Goal: Task Accomplishment & Management: Manage account settings

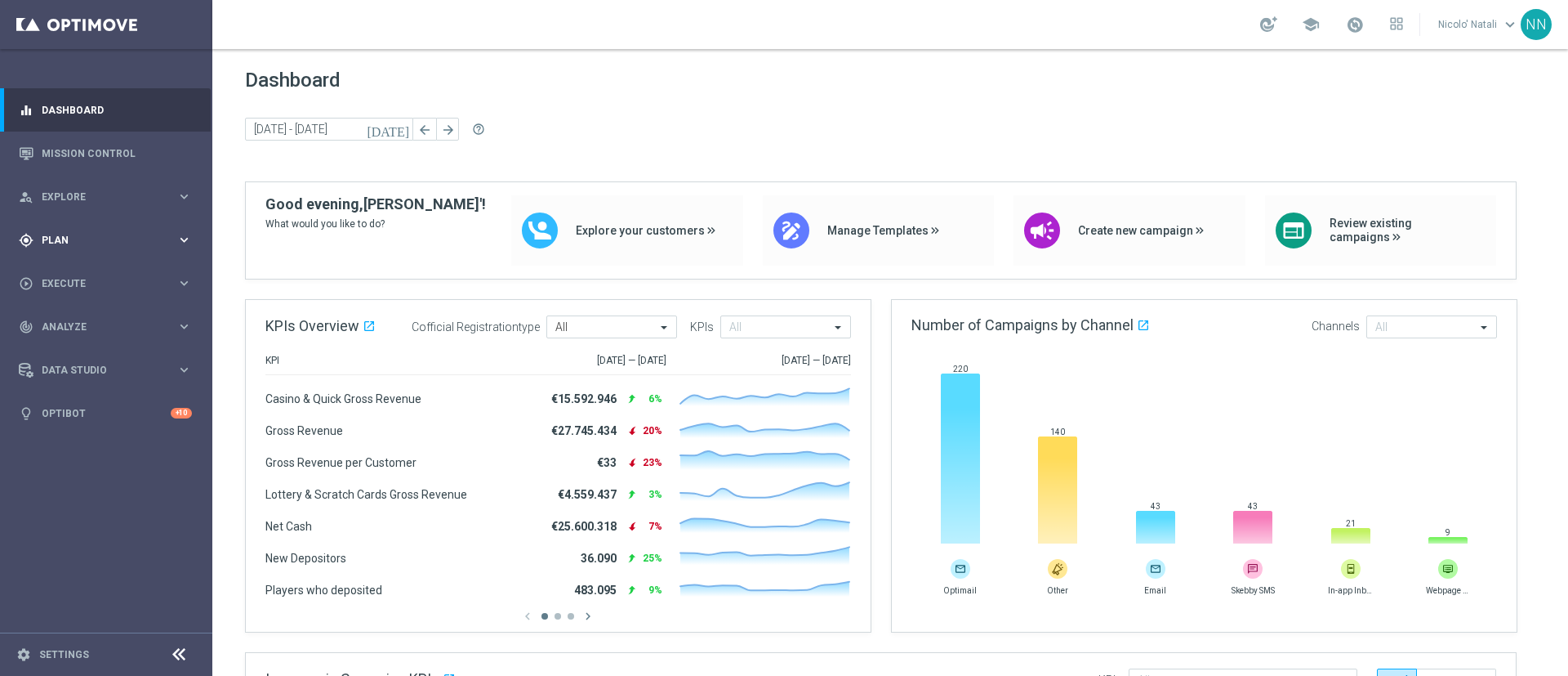
drag, startPoint x: 825, startPoint y: 672, endPoint x: 75, endPoint y: 234, distance: 868.5
drag, startPoint x: 75, startPoint y: 234, endPoint x: 62, endPoint y: 250, distance: 20.6
click at [62, 250] on div "gps_fixed Plan keyboard_arrow_right" at bounding box center [105, 239] width 210 height 43
click at [63, 270] on link "Target Groups" at bounding box center [106, 273] width 127 height 13
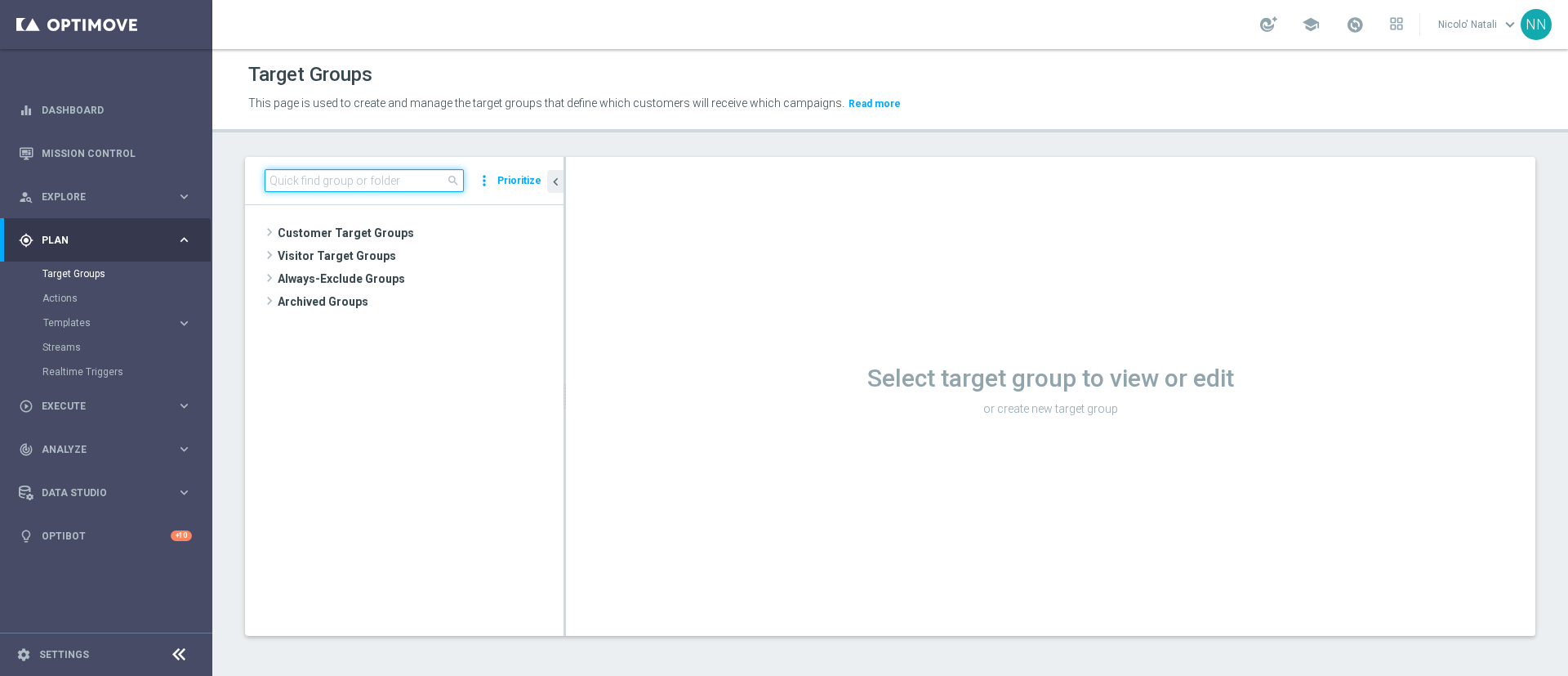
drag, startPoint x: 834, startPoint y: 673, endPoint x: 397, endPoint y: 180, distance: 658.8
click at [397, 180] on input at bounding box center [365, 180] width 199 height 23
paste input "Active BETTING Master low TOTALI GGRnb>0"
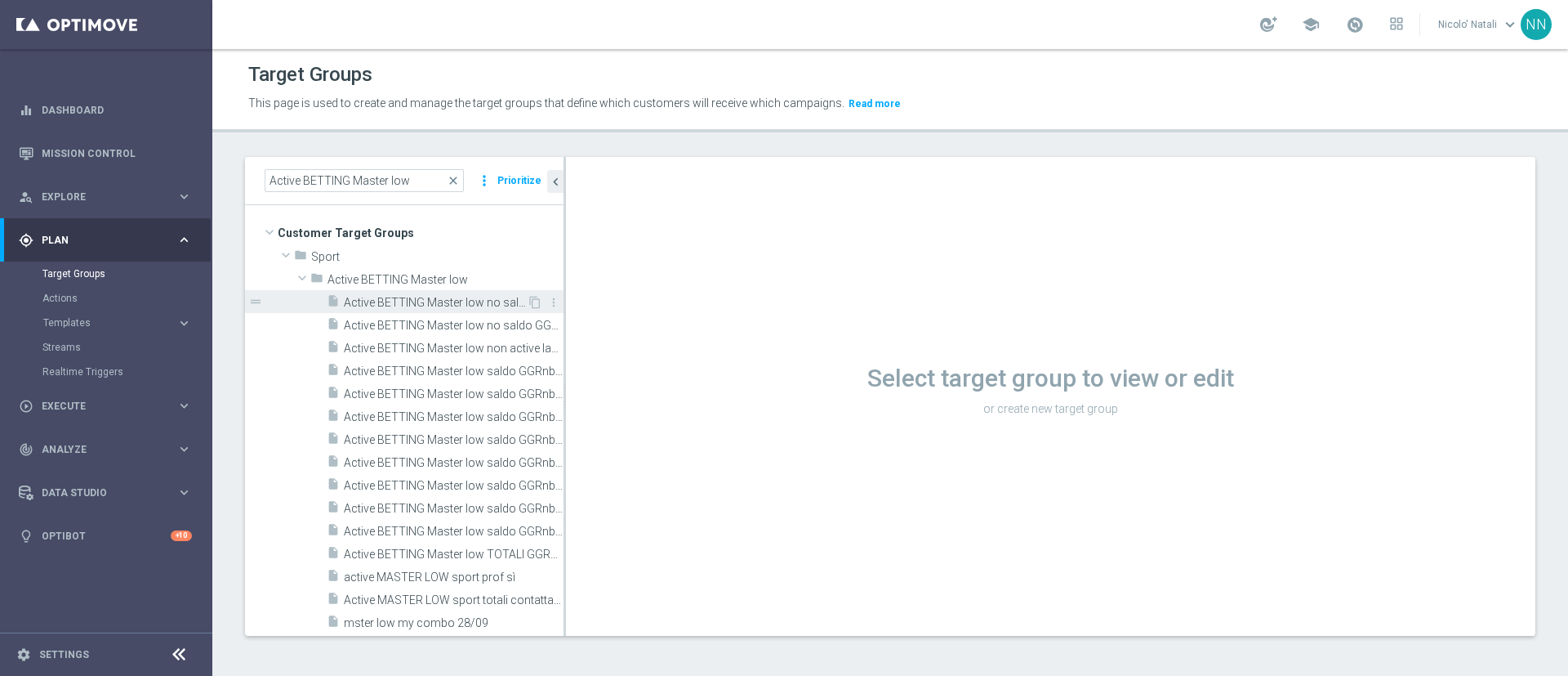
click at [404, 298] on span "Active BETTING Master low no saldo GGRnb<=0" at bounding box center [436, 302] width 183 height 14
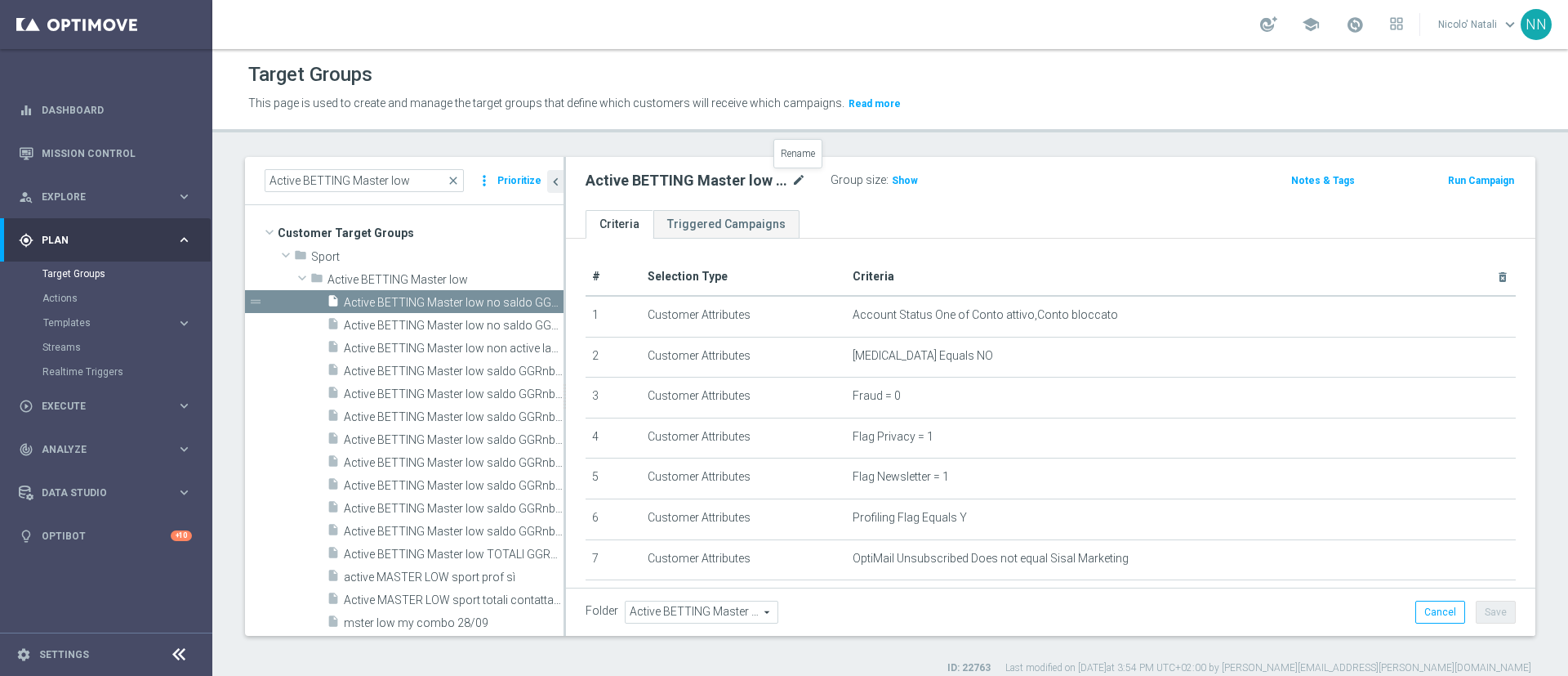
click at [798, 179] on icon "mode_edit" at bounding box center [798, 180] width 15 height 19
click at [826, 204] on div "Active BETTING Master low no saldo GGRnb<=0 Group size : Show Notes & Tags Run …" at bounding box center [1050, 184] width 969 height 54
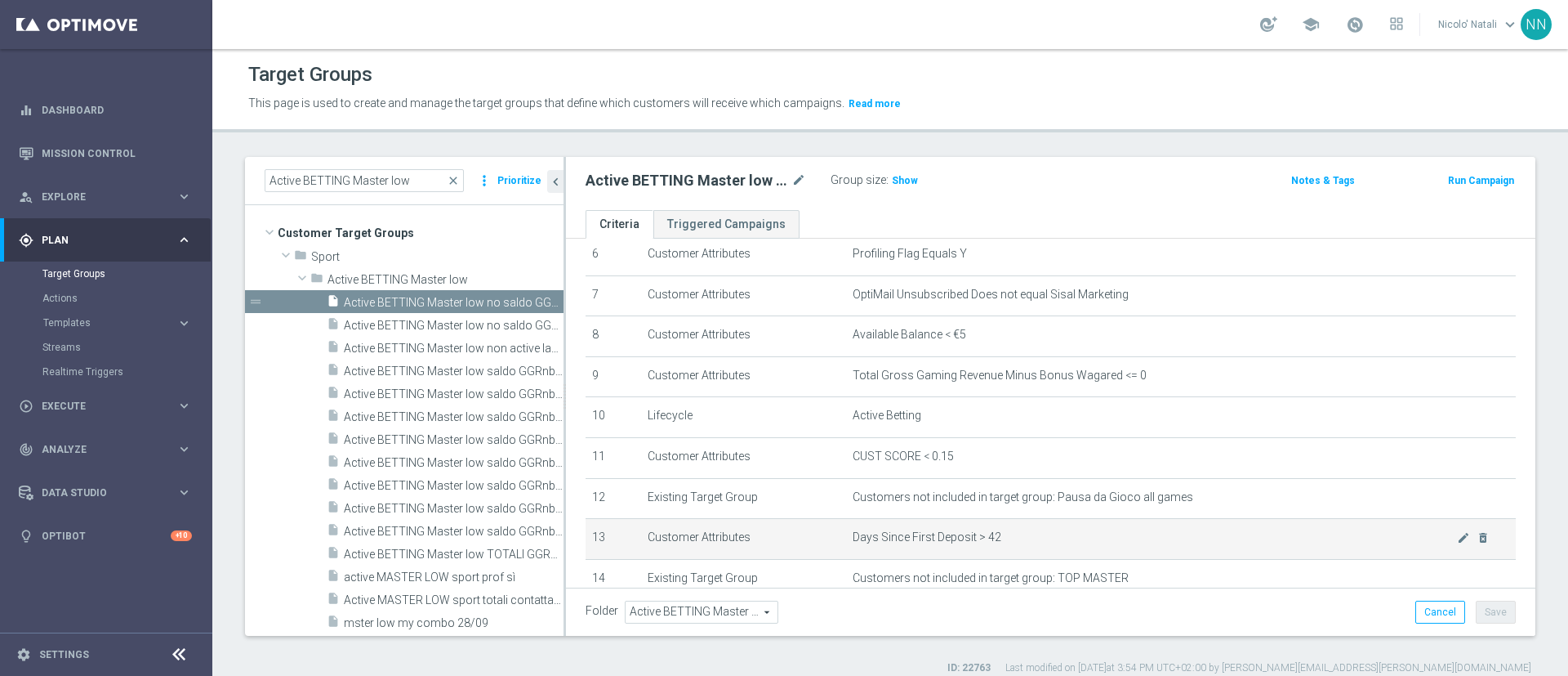
scroll to position [262, 0]
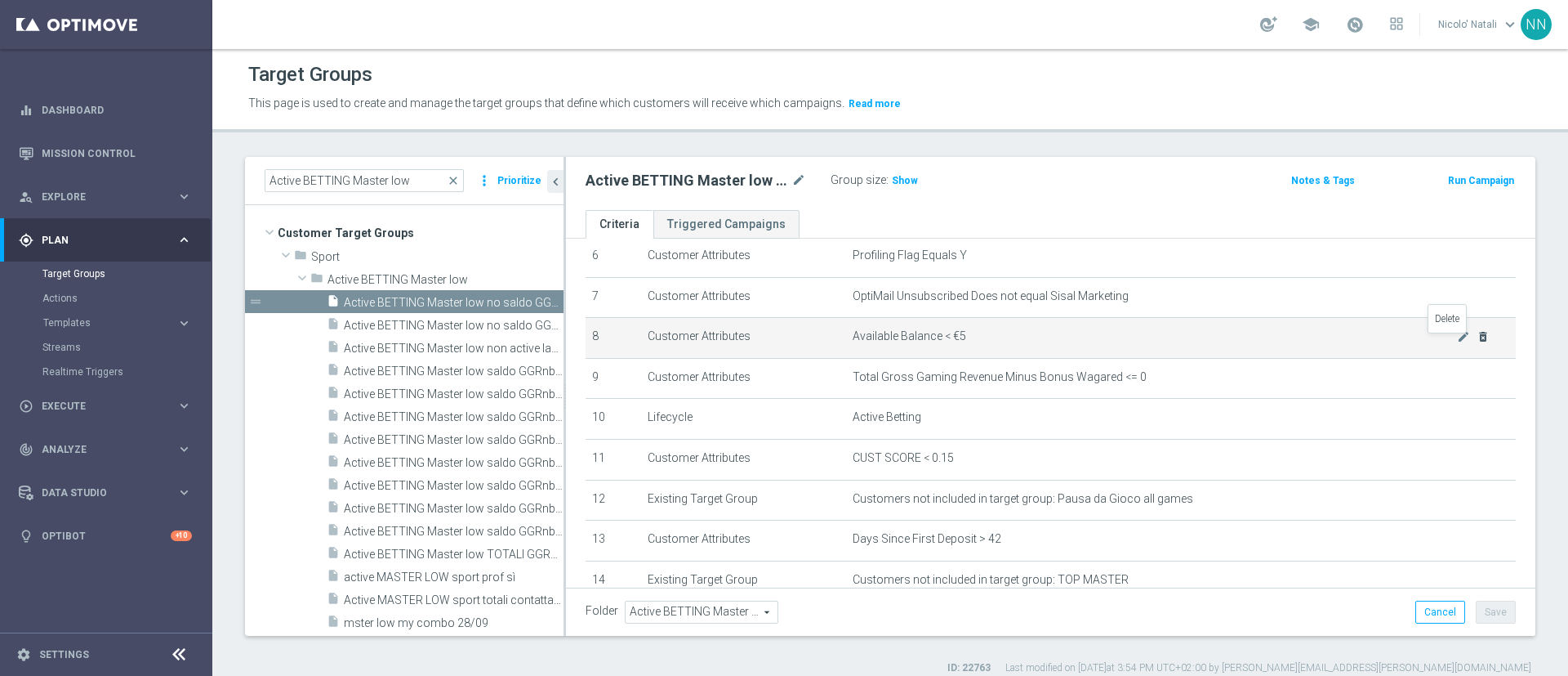
click at [1477, 339] on icon "delete_forever" at bounding box center [1483, 336] width 13 height 13
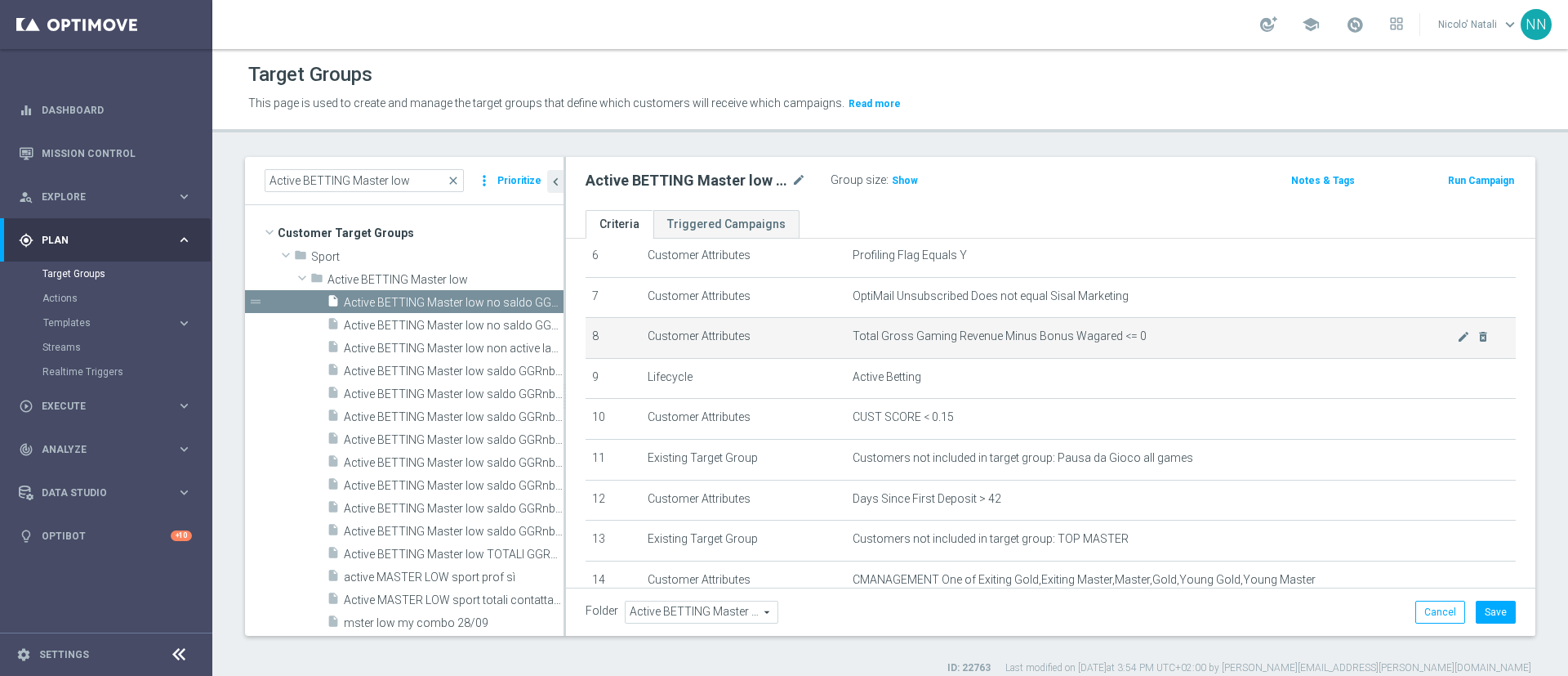
scroll to position [0, 0]
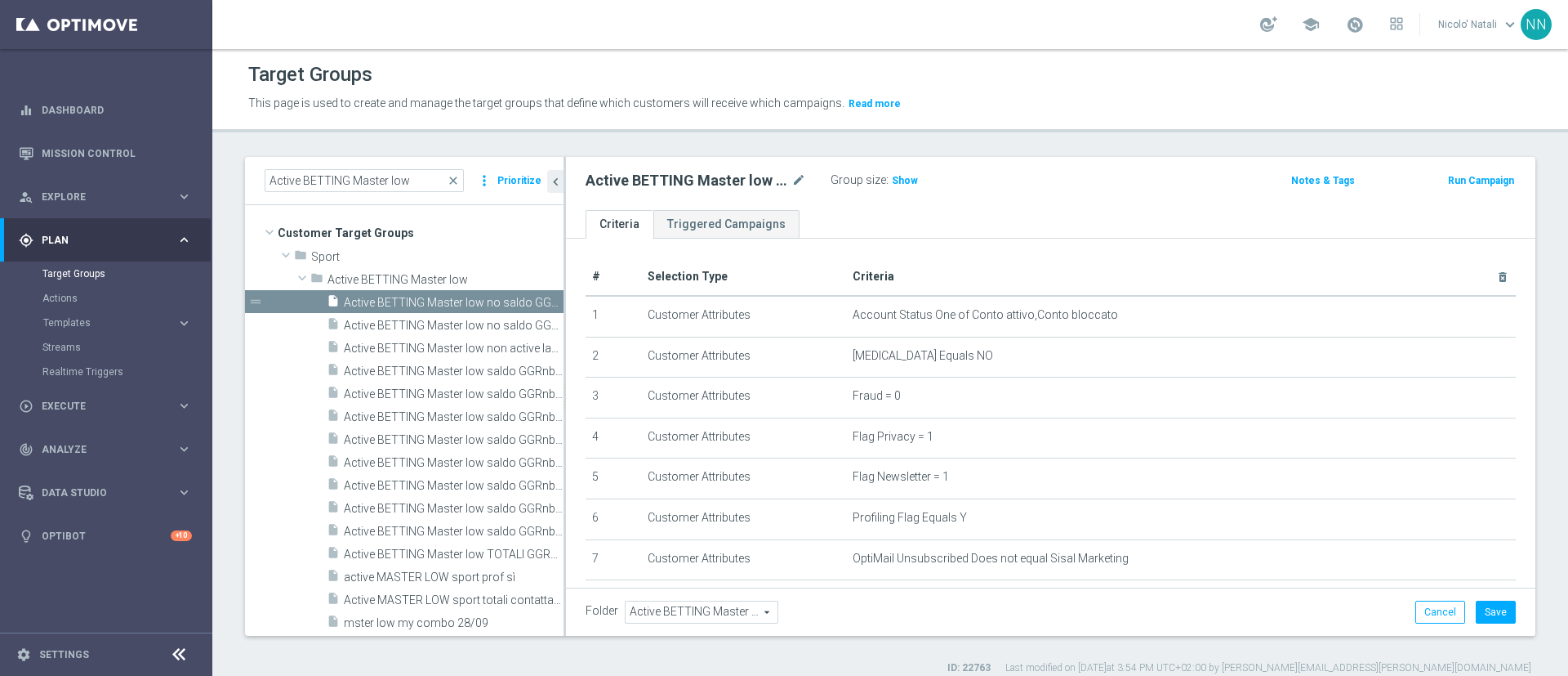
click at [916, 181] on div "Group size : Show" at bounding box center [912, 178] width 163 height 19
click at [910, 181] on span "Show" at bounding box center [904, 180] width 26 height 11
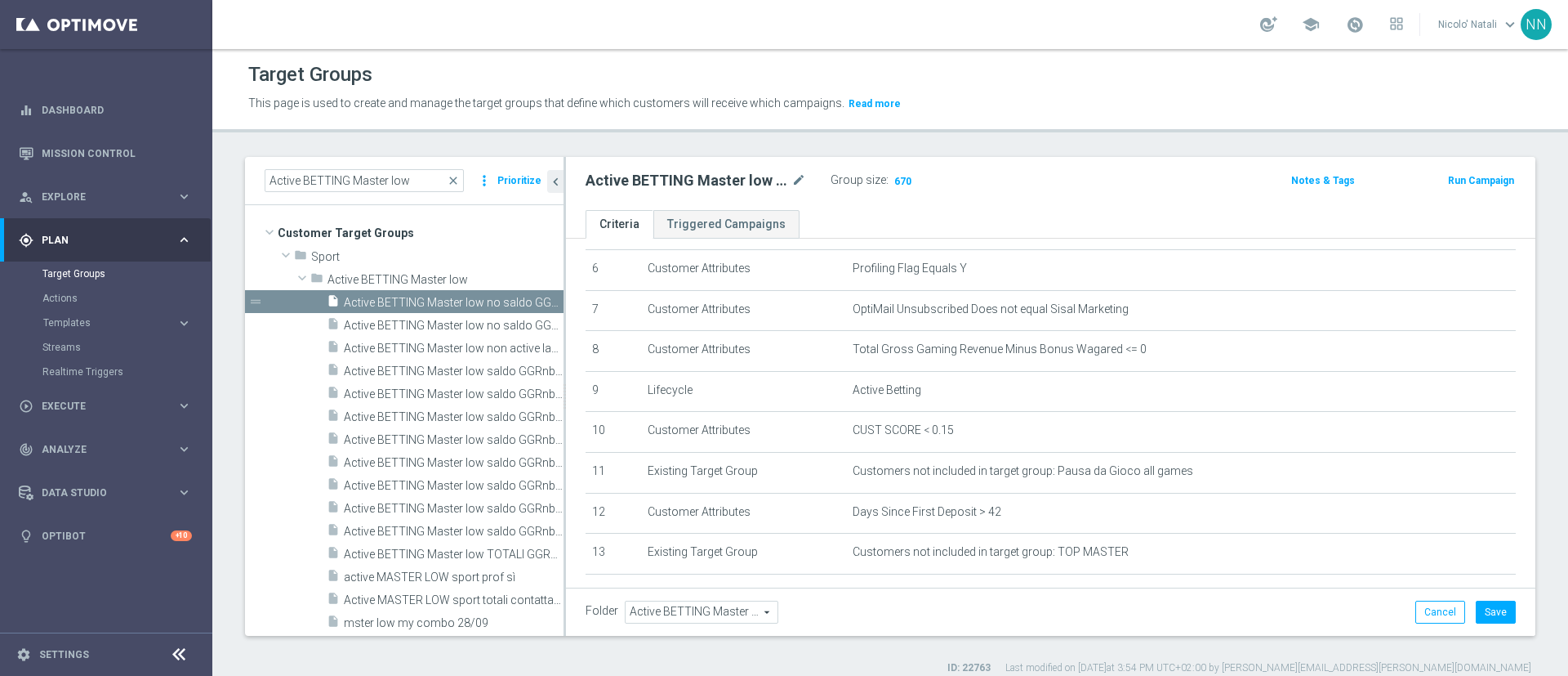
scroll to position [250, 0]
click at [422, 178] on input "Active BETTING Master low" at bounding box center [365, 180] width 199 height 23
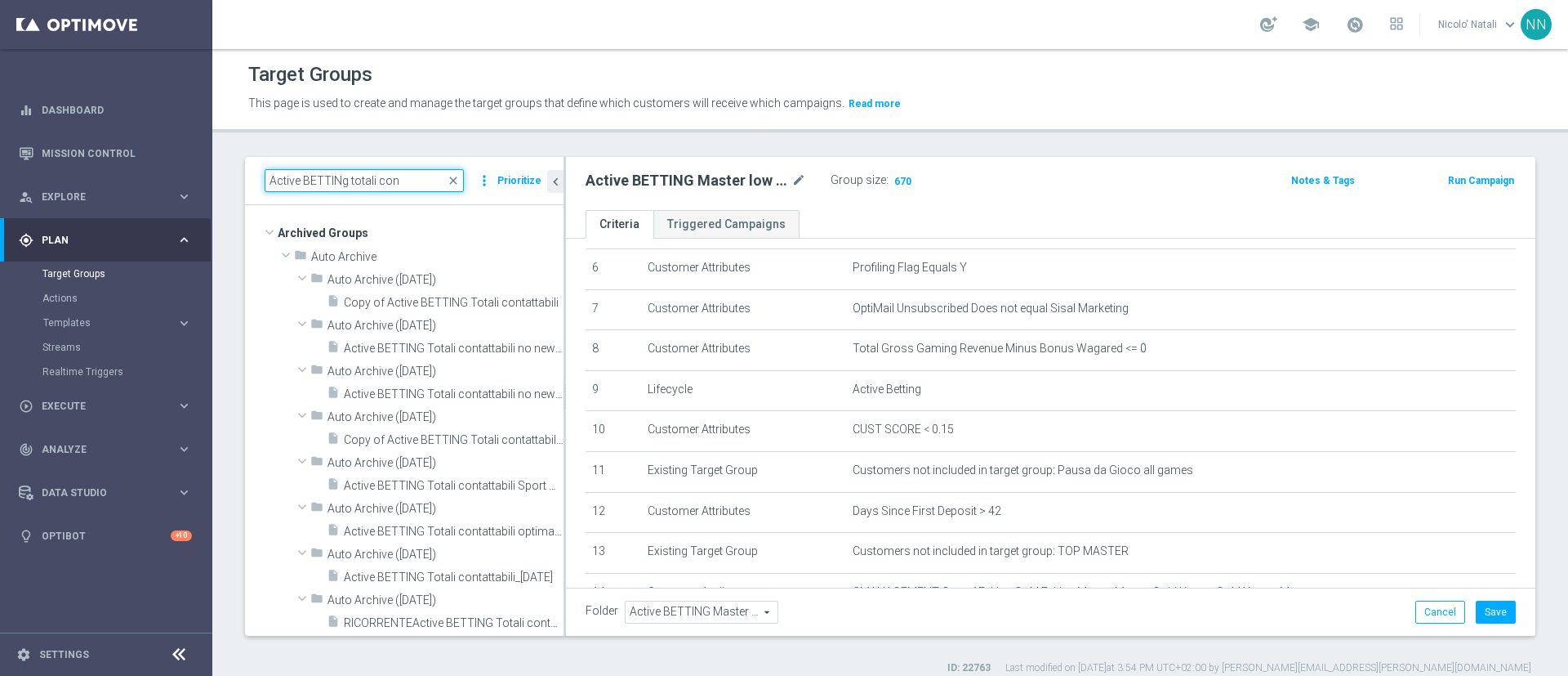
drag, startPoint x: 419, startPoint y: 177, endPoint x: 225, endPoint y: 183, distance: 194.1
click at [225, 183] on div "Active BETTINg totali con close more_vert Prioritize Archived Groups create_new…" at bounding box center [890, 416] width 1356 height 518
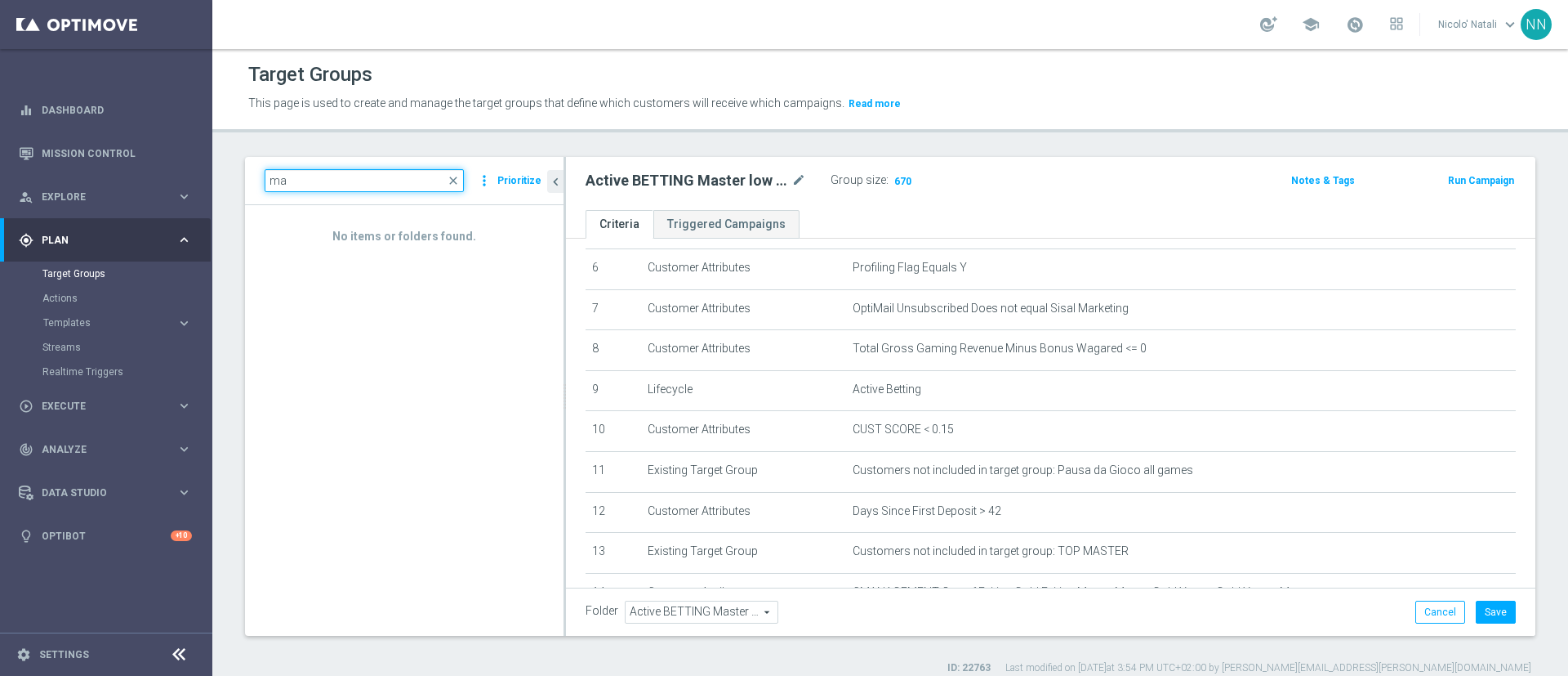
type input "m"
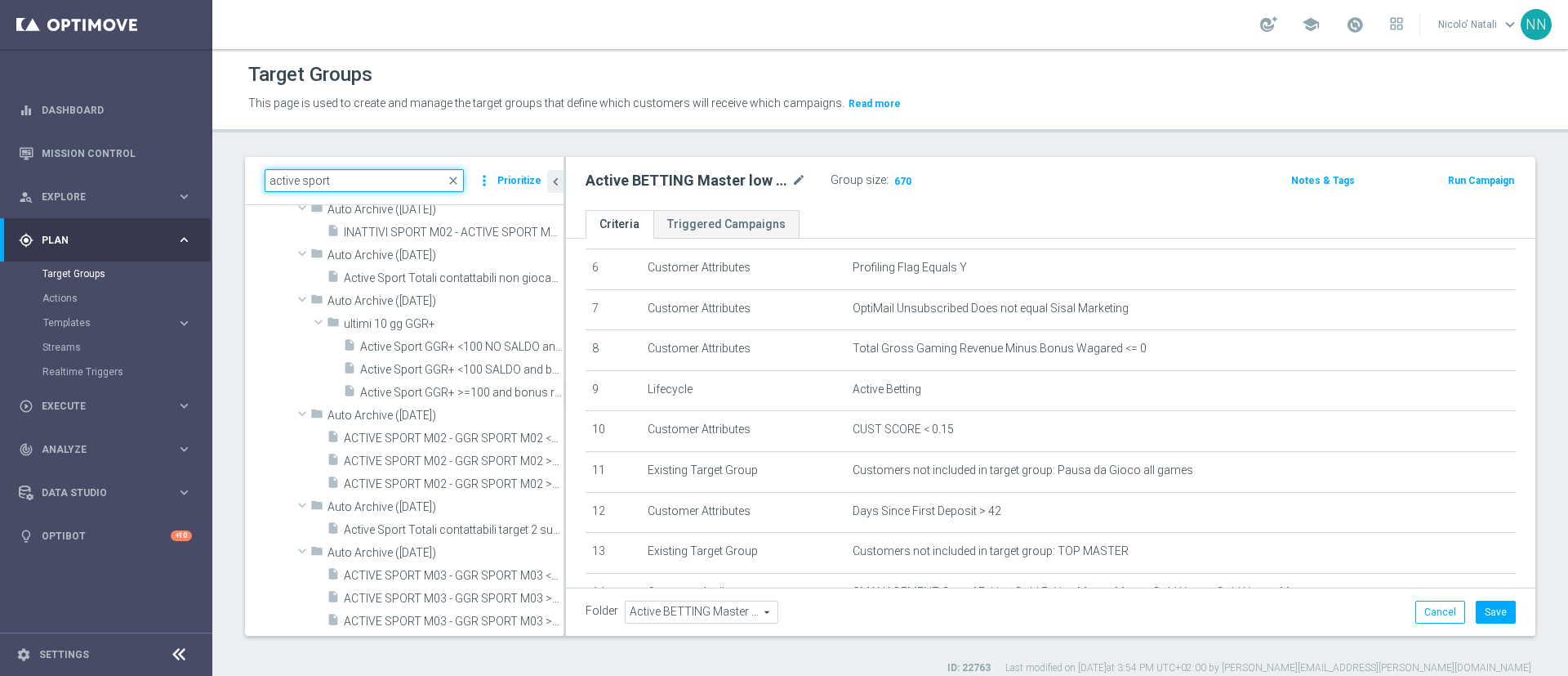
scroll to position [5016, 0]
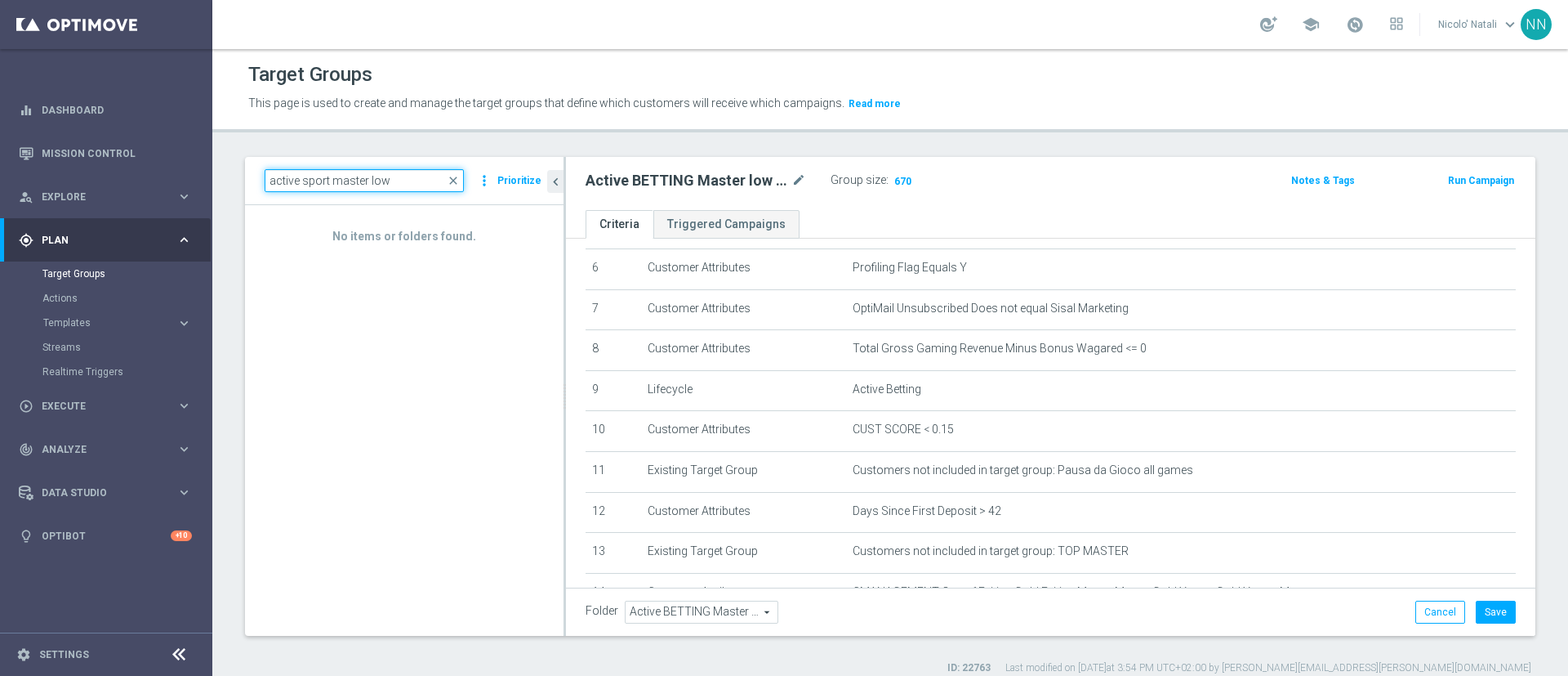
click at [329, 179] on input "active sport master low" at bounding box center [365, 180] width 199 height 23
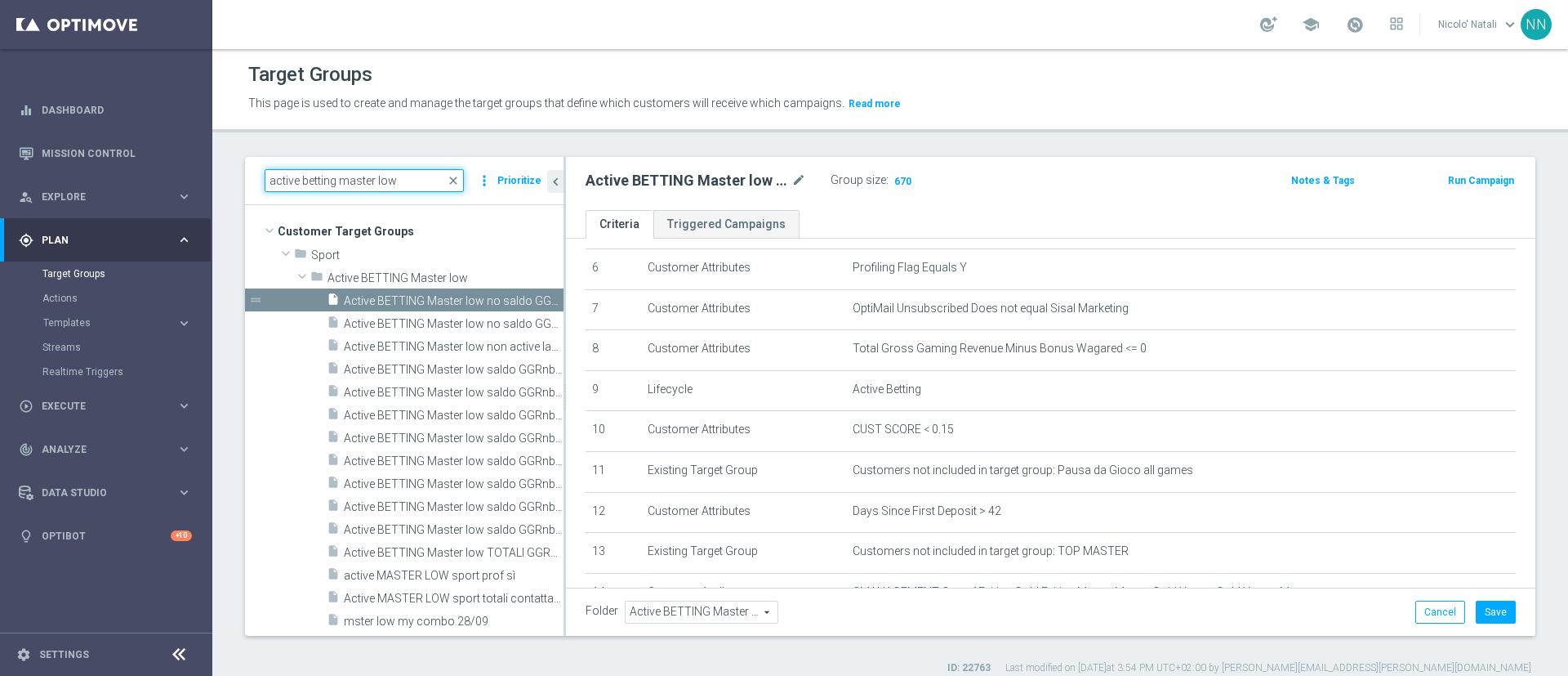
click at [412, 178] on input "active betting master low" at bounding box center [365, 180] width 199 height 23
type input "active betting master low"
click at [421, 602] on span "Active MASTER LOW sport totali contattabili" at bounding box center [436, 598] width 183 height 14
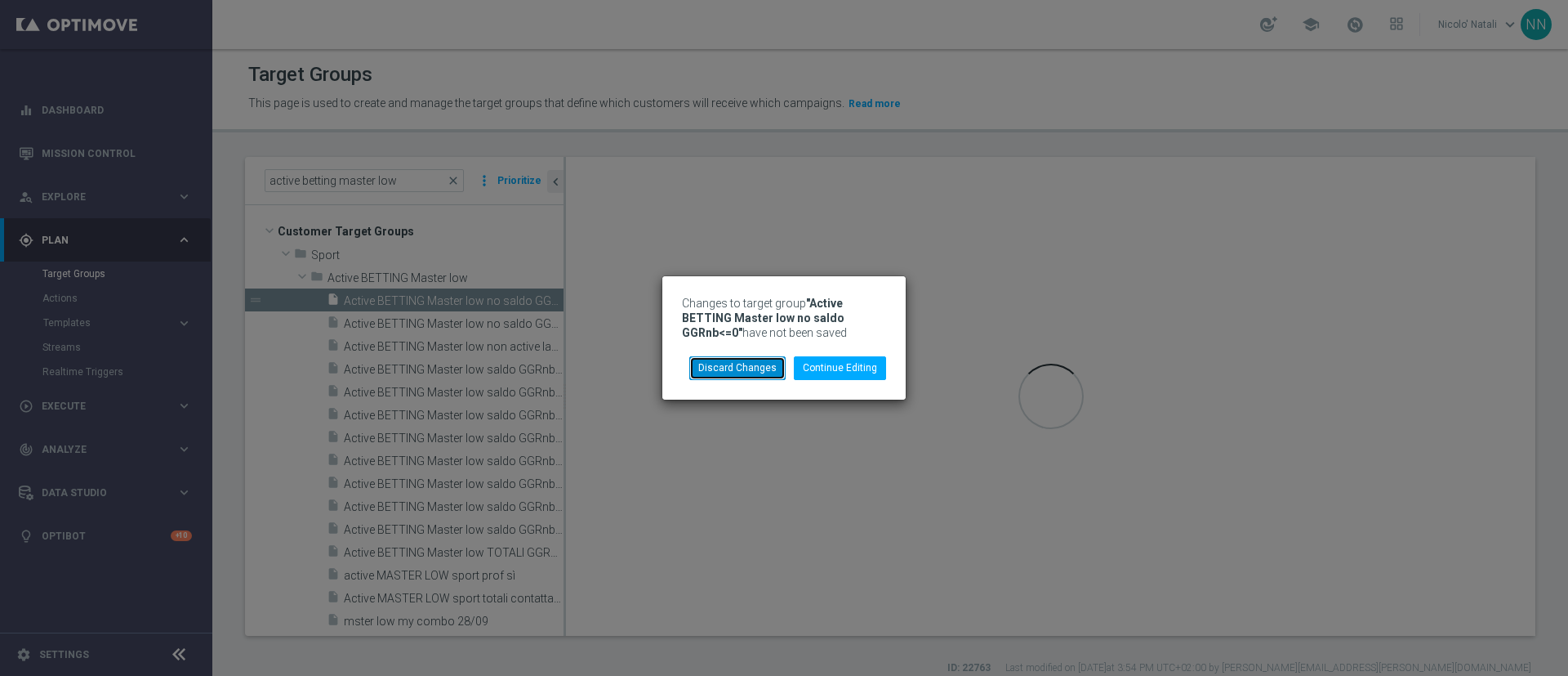
click at [719, 361] on button "Discard Changes" at bounding box center [737, 368] width 96 height 23
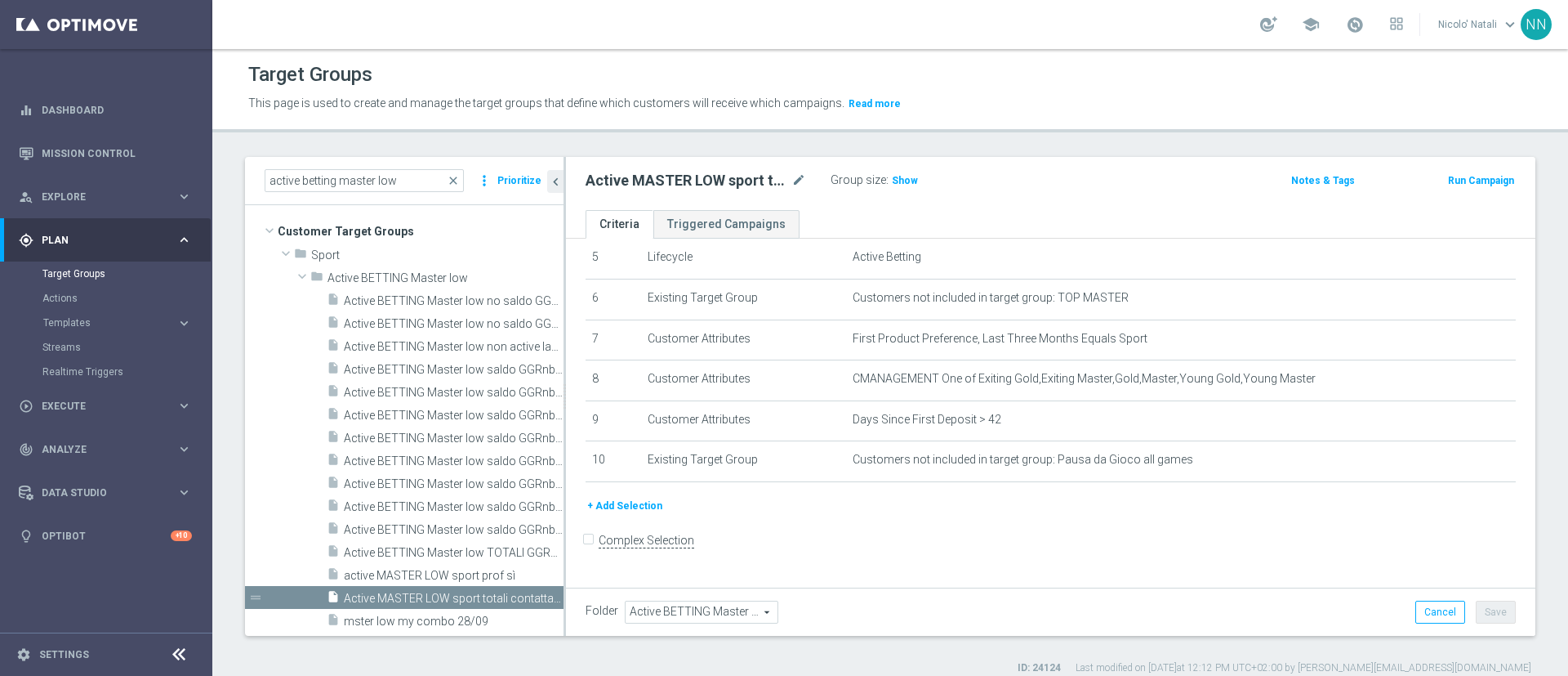
scroll to position [214, 0]
click at [896, 186] on span "Show" at bounding box center [904, 180] width 26 height 11
click at [630, 521] on button "+ Add Selection" at bounding box center [624, 511] width 78 height 18
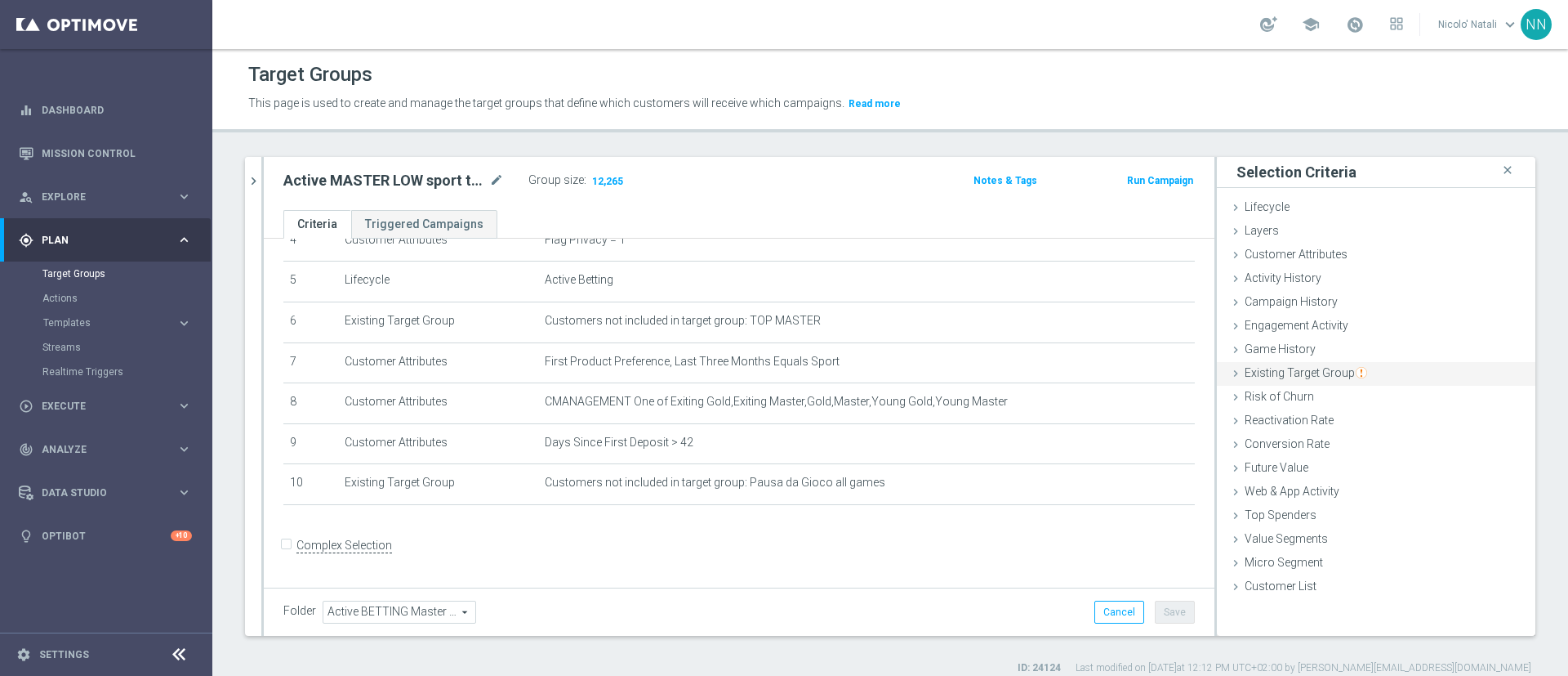
click at [1294, 370] on span "Existing Target Group" at bounding box center [1306, 372] width 123 height 13
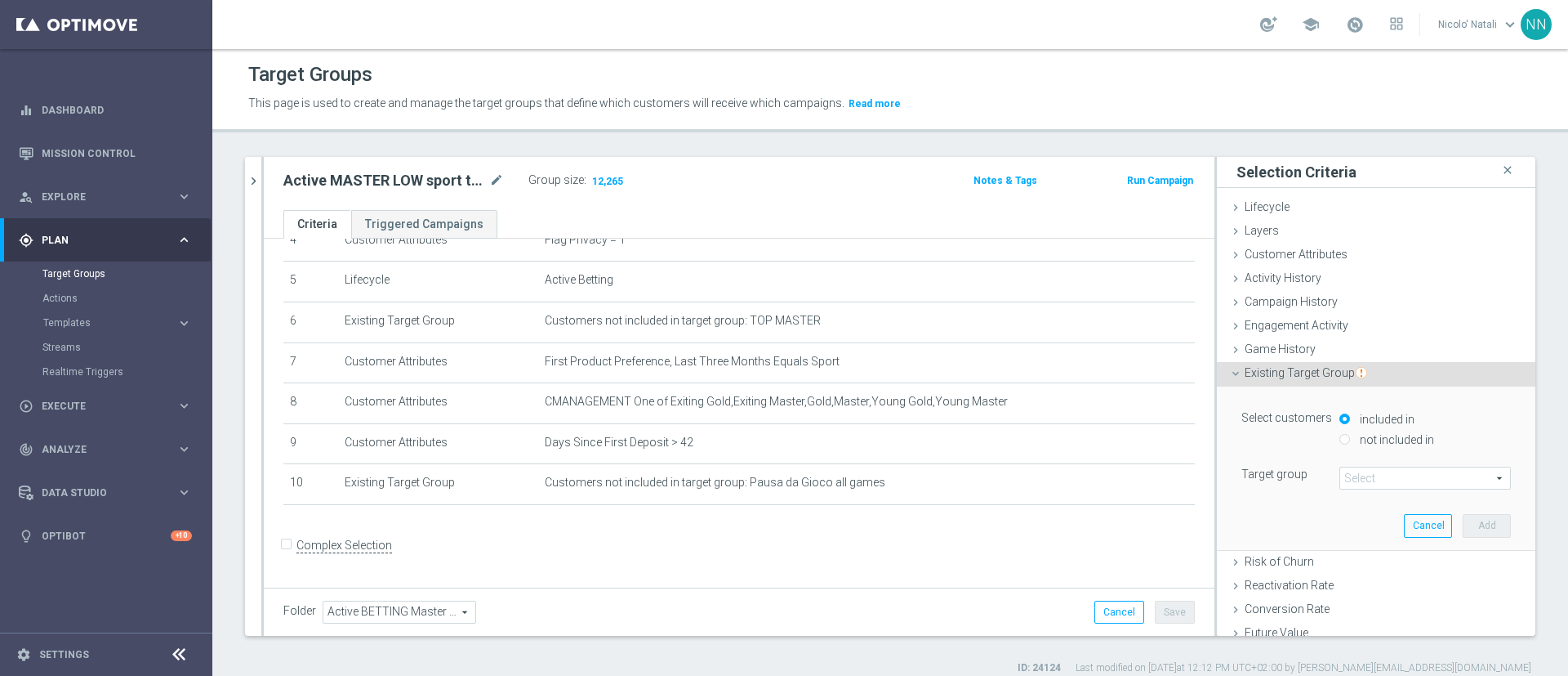
click at [1347, 472] on span at bounding box center [1425, 477] width 170 height 21
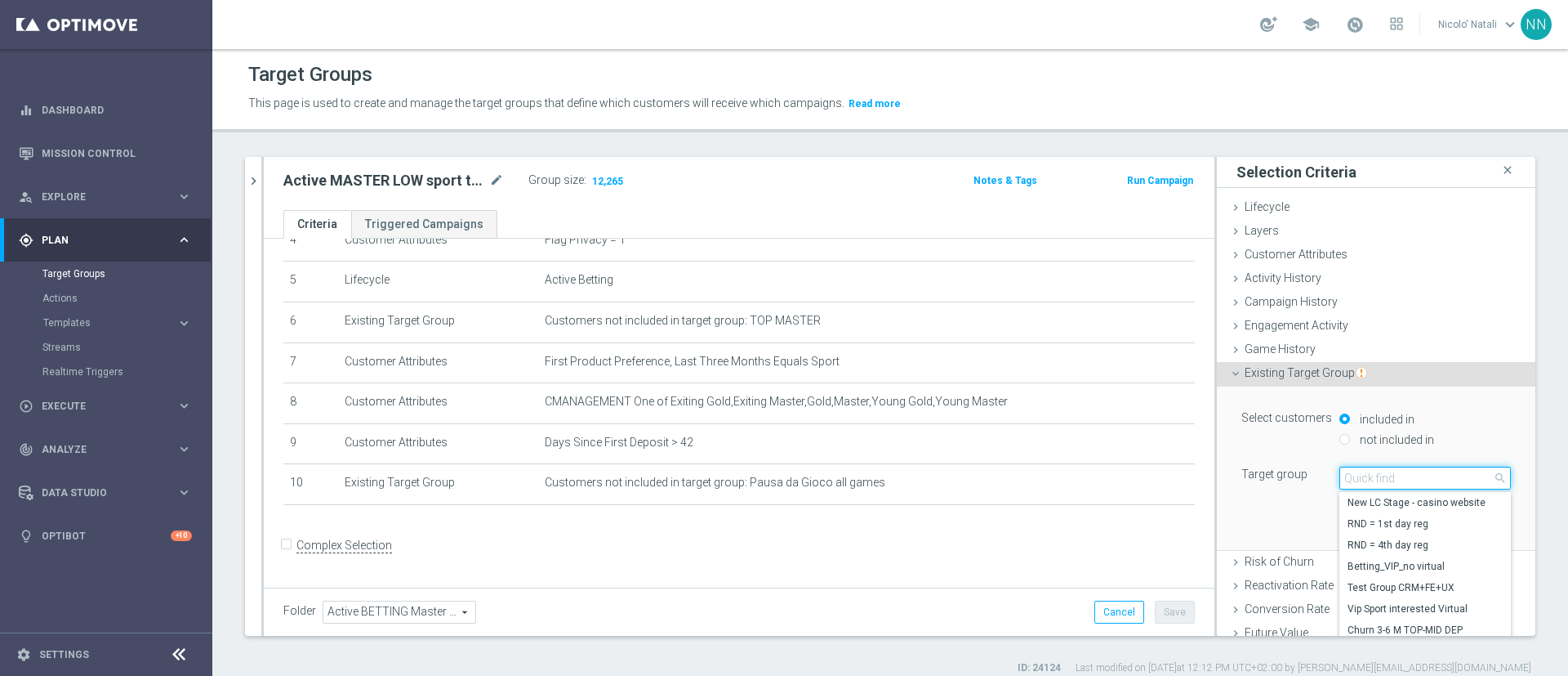
click at [1339, 468] on input "search" at bounding box center [1425, 477] width 172 height 23
paste input "Active BETTING Master low TOTALI GGRnb>0"
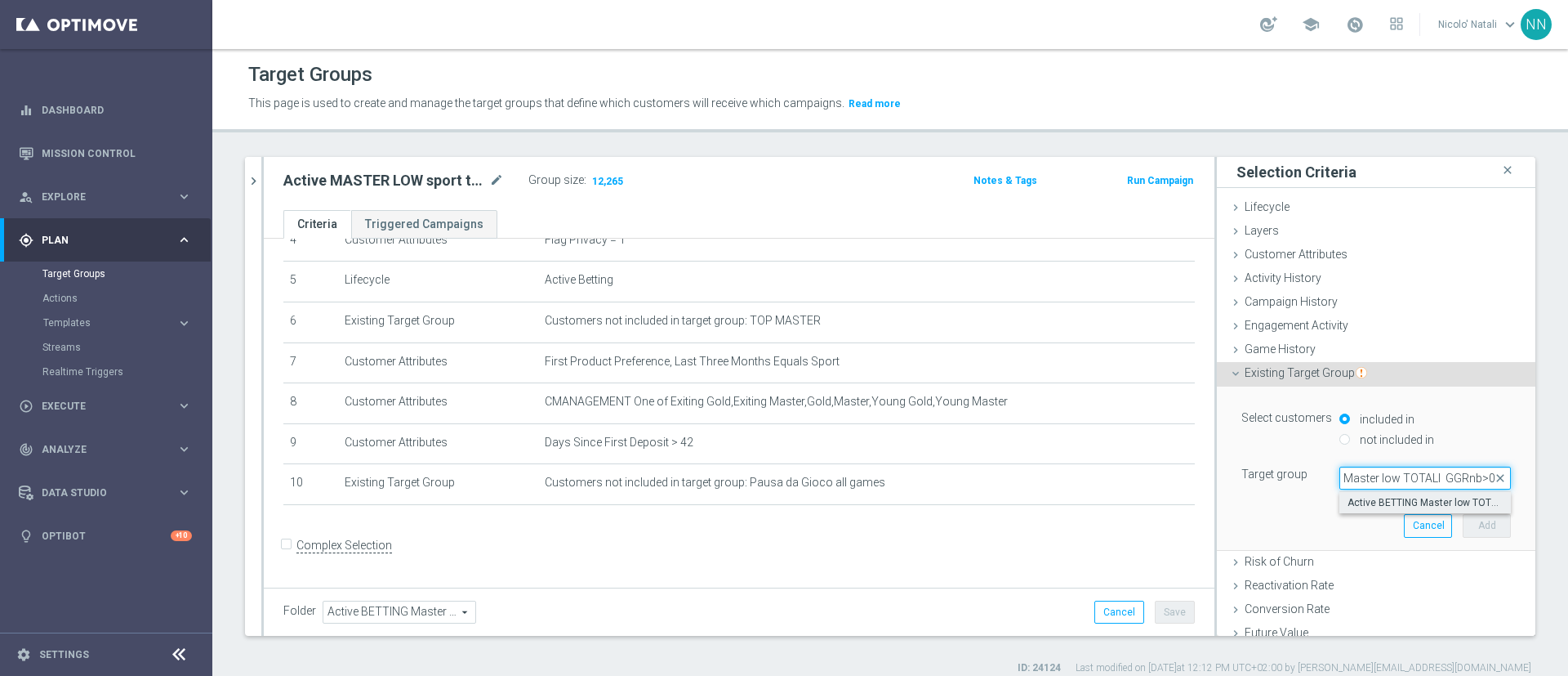
type input "Active BETTING Master low TOTALI GGRnb>0"
click at [1347, 501] on span "Active BETTING Master low TOTALI GGRnb>0" at bounding box center [1425, 502] width 155 height 13
type input "Active BETTING Master low TOTALI GGRnb>0"
click at [1385, 439] on label "not included in" at bounding box center [1394, 440] width 78 height 15
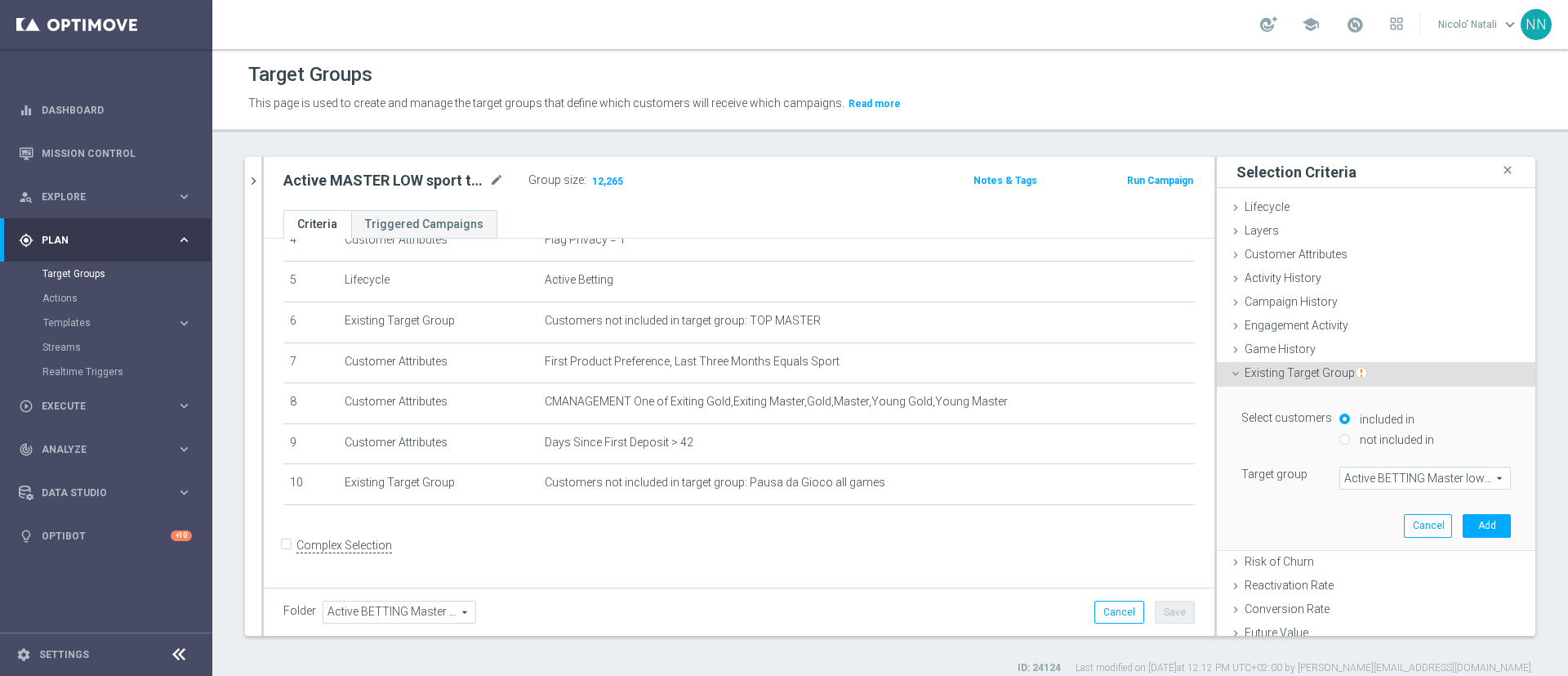
click at [1350, 439] on input "not included in" at bounding box center [1345, 440] width 11 height 11
radio input "true"
click at [1463, 515] on button "Add" at bounding box center [1487, 525] width 48 height 23
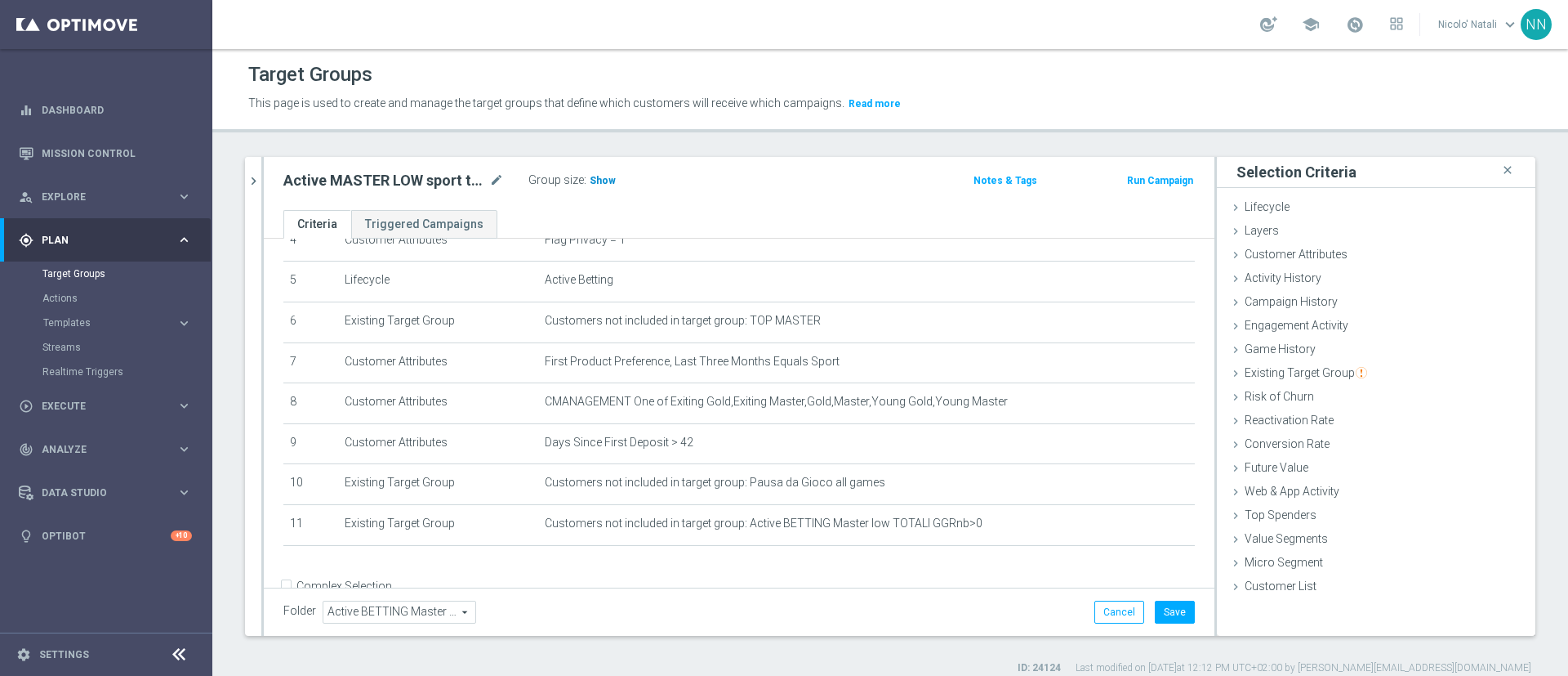
click at [601, 186] on span "Show" at bounding box center [603, 180] width 26 height 11
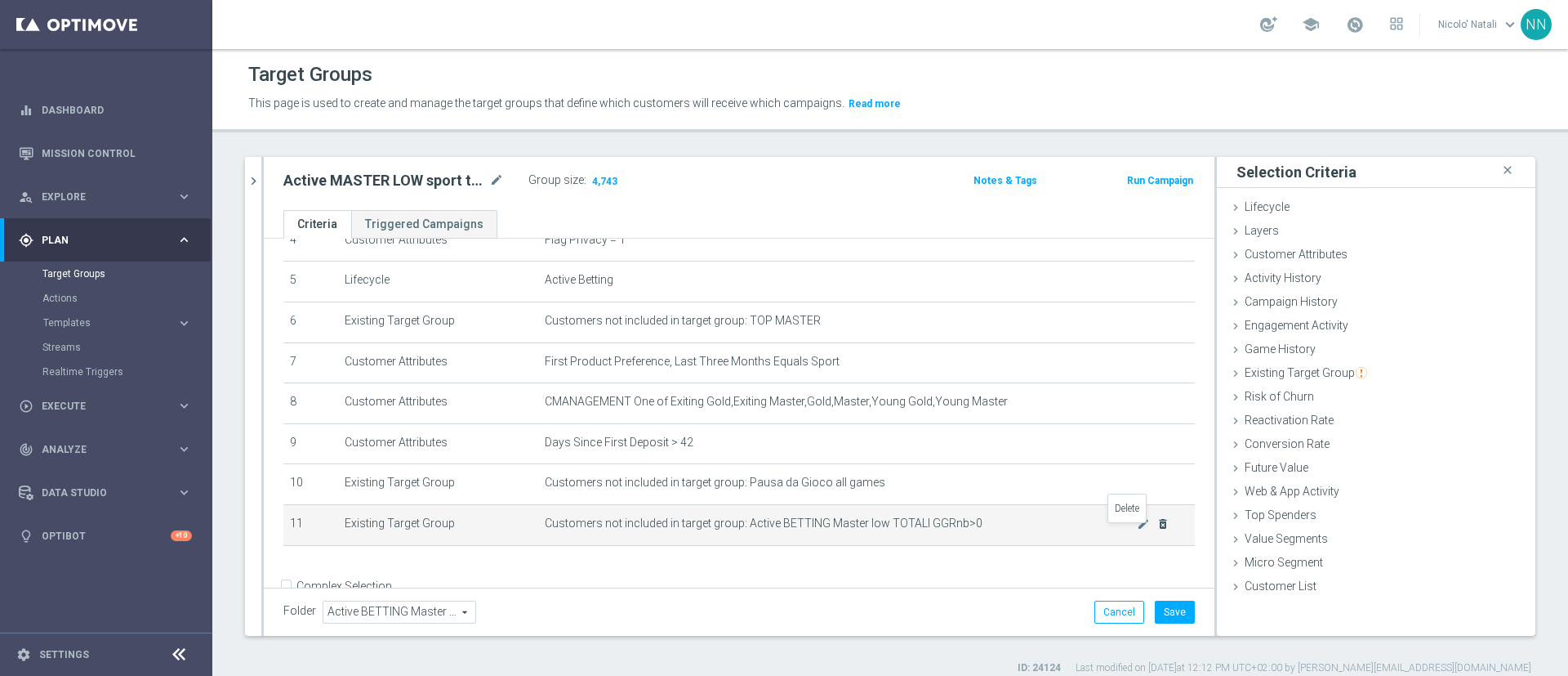
click at [1156, 530] on icon "delete_forever" at bounding box center [1163, 524] width 13 height 13
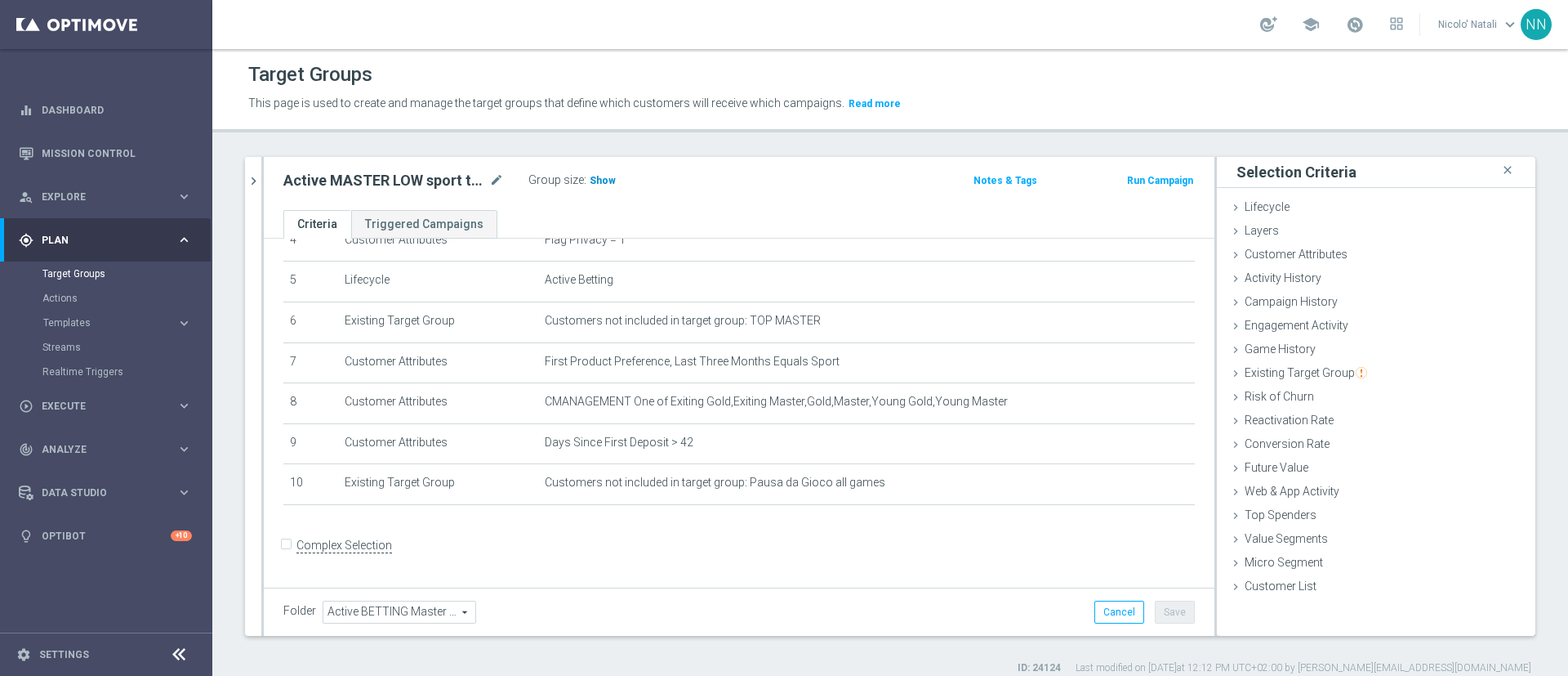
click at [597, 185] on span "Show" at bounding box center [603, 180] width 26 height 11
click at [254, 184] on icon "chevron_right" at bounding box center [253, 181] width 16 height 16
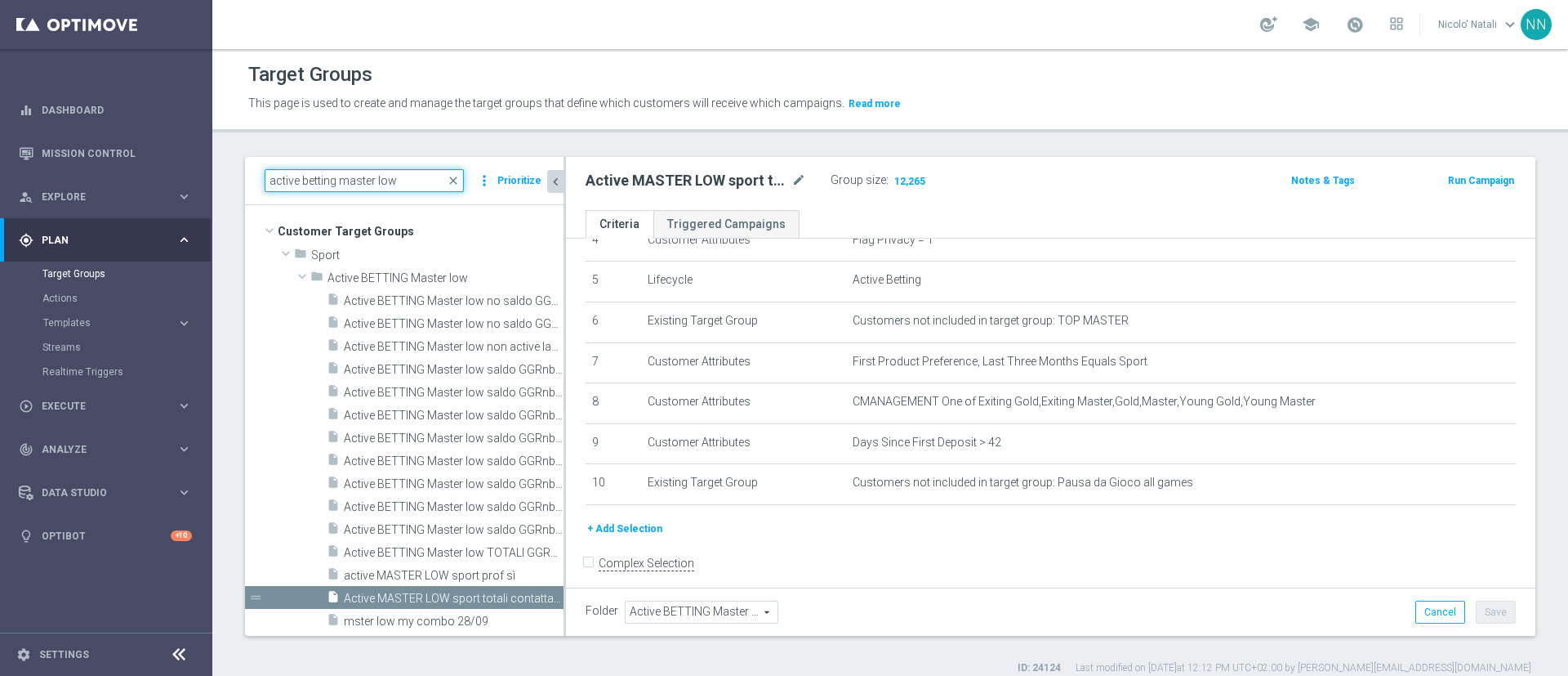
click at [382, 175] on input "active betting master low" at bounding box center [365, 180] width 199 height 23
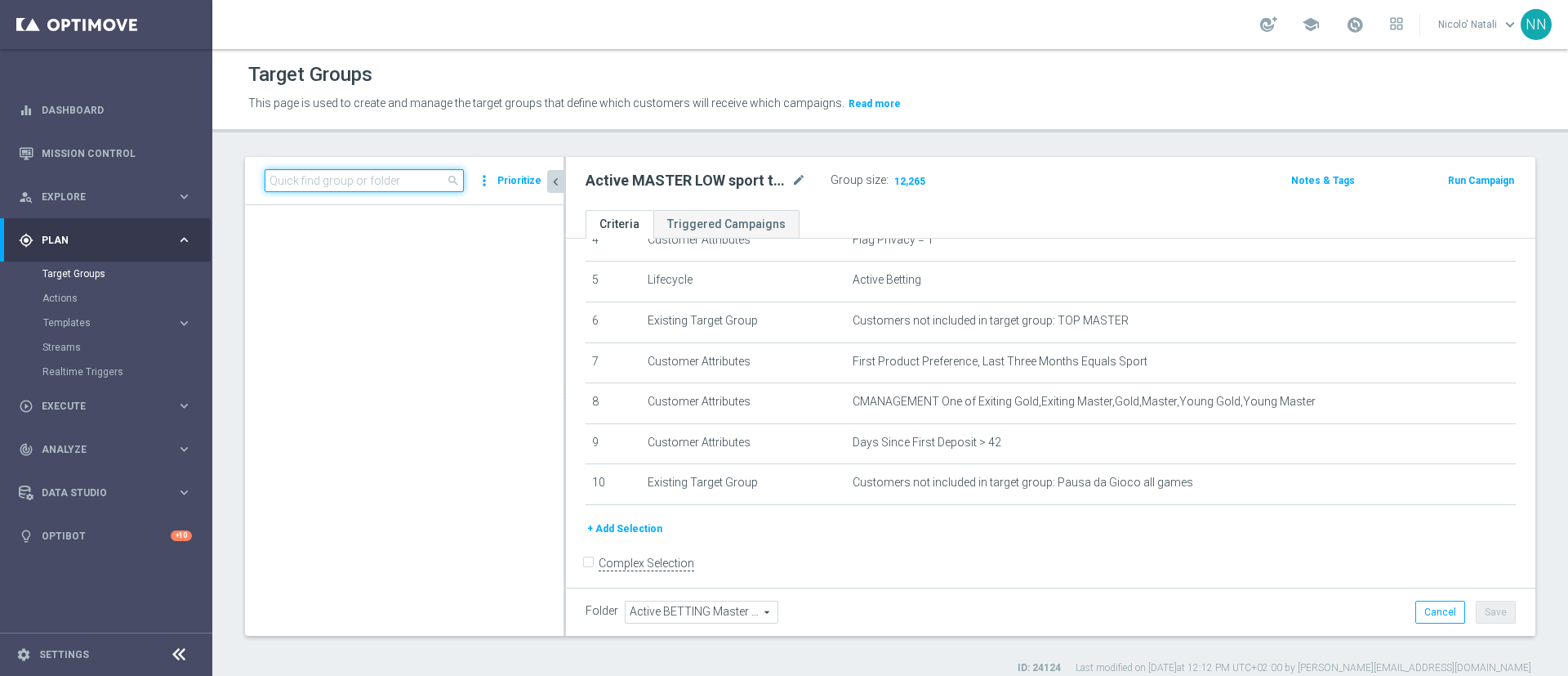
scroll to position [44934, 0]
paste input "Active BETTING Master low TOTALI GGRnb>0"
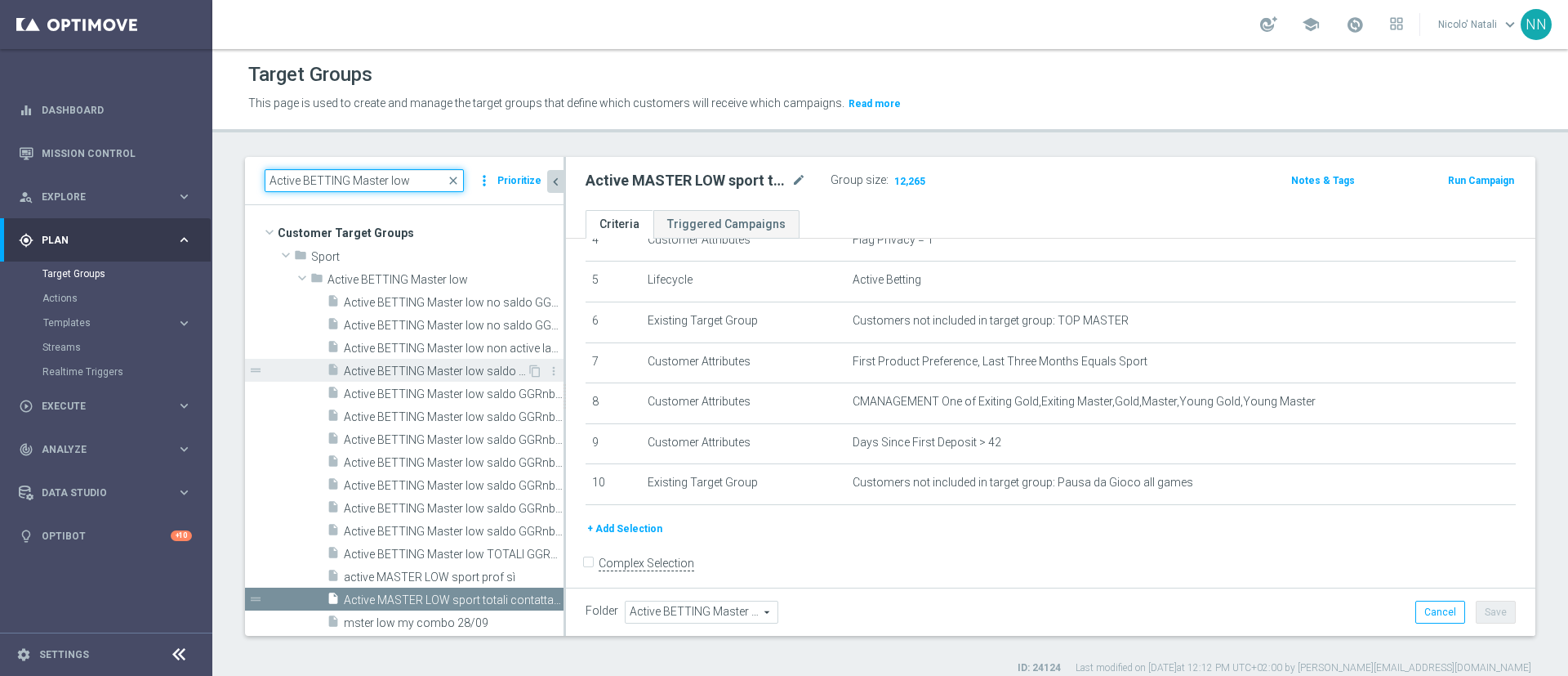
type input "Active BETTING Master low"
click at [450, 371] on span "Active BETTING Master low saldo GGRnb<=0" at bounding box center [436, 371] width 183 height 14
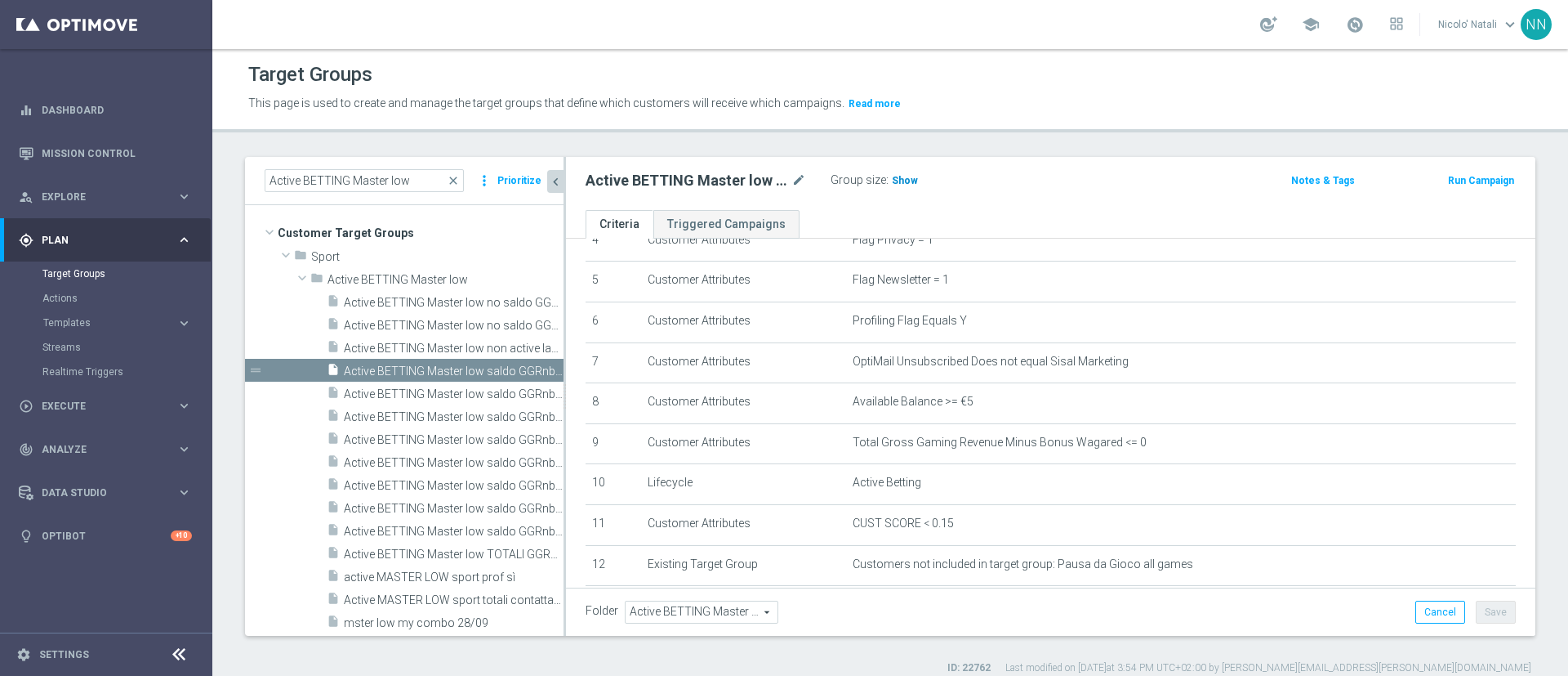
click at [900, 180] on span "Show" at bounding box center [904, 180] width 26 height 11
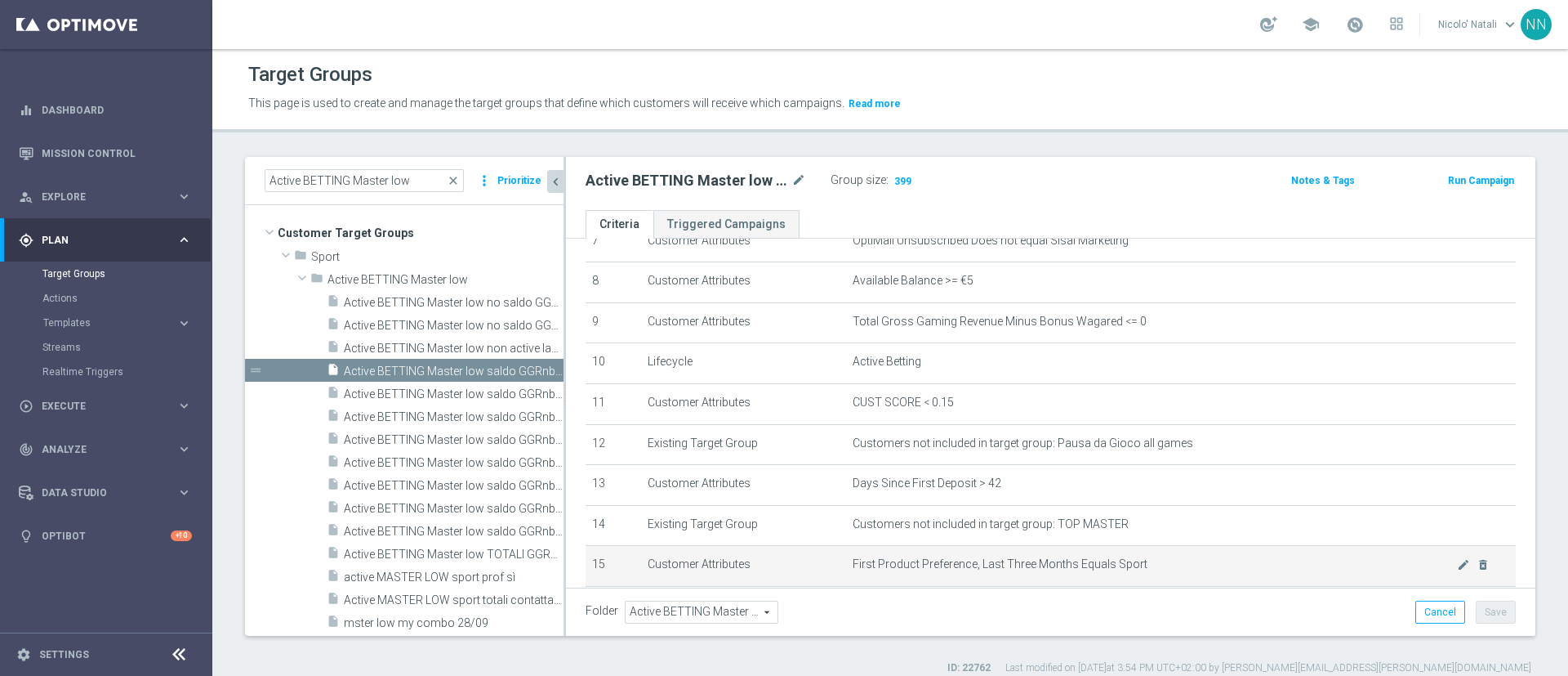
scroll to position [310, 0]
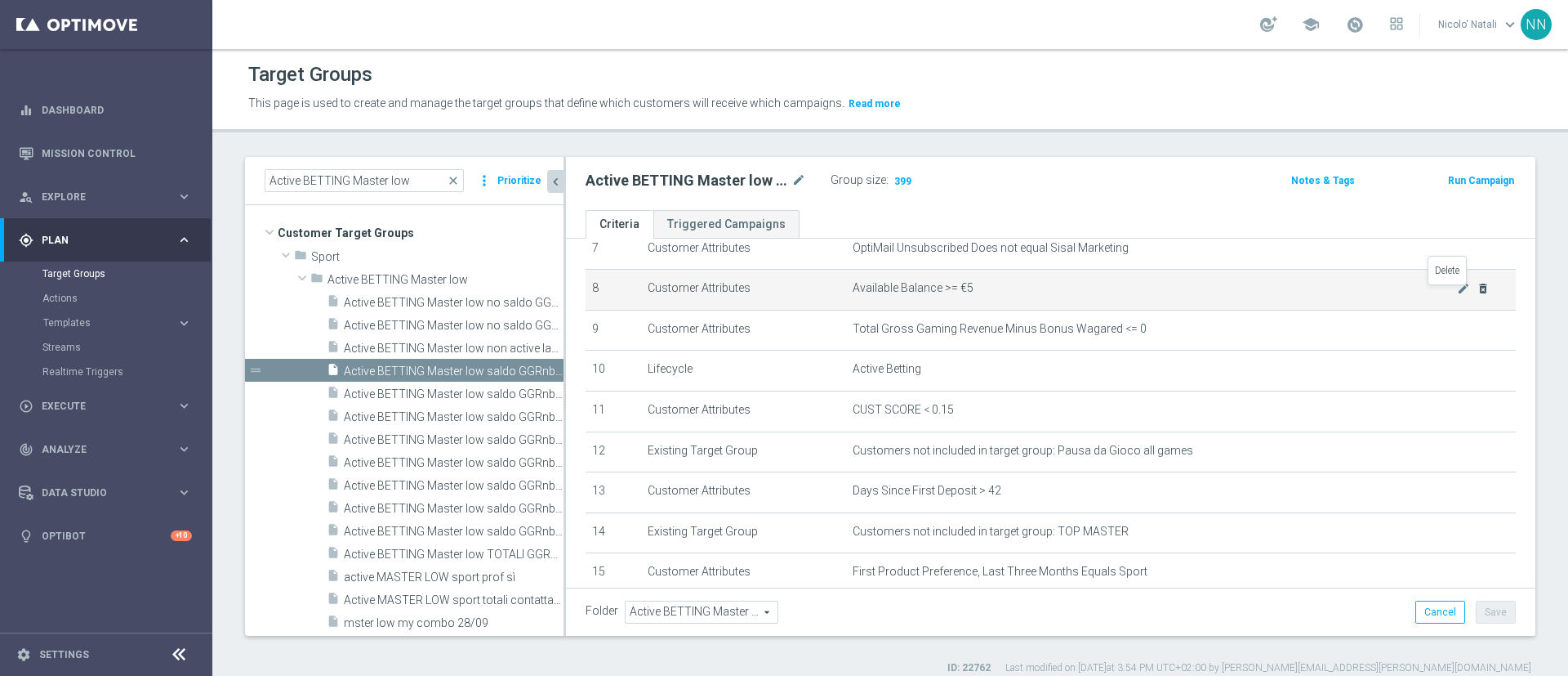
click at [1477, 292] on icon "delete_forever" at bounding box center [1483, 288] width 13 height 13
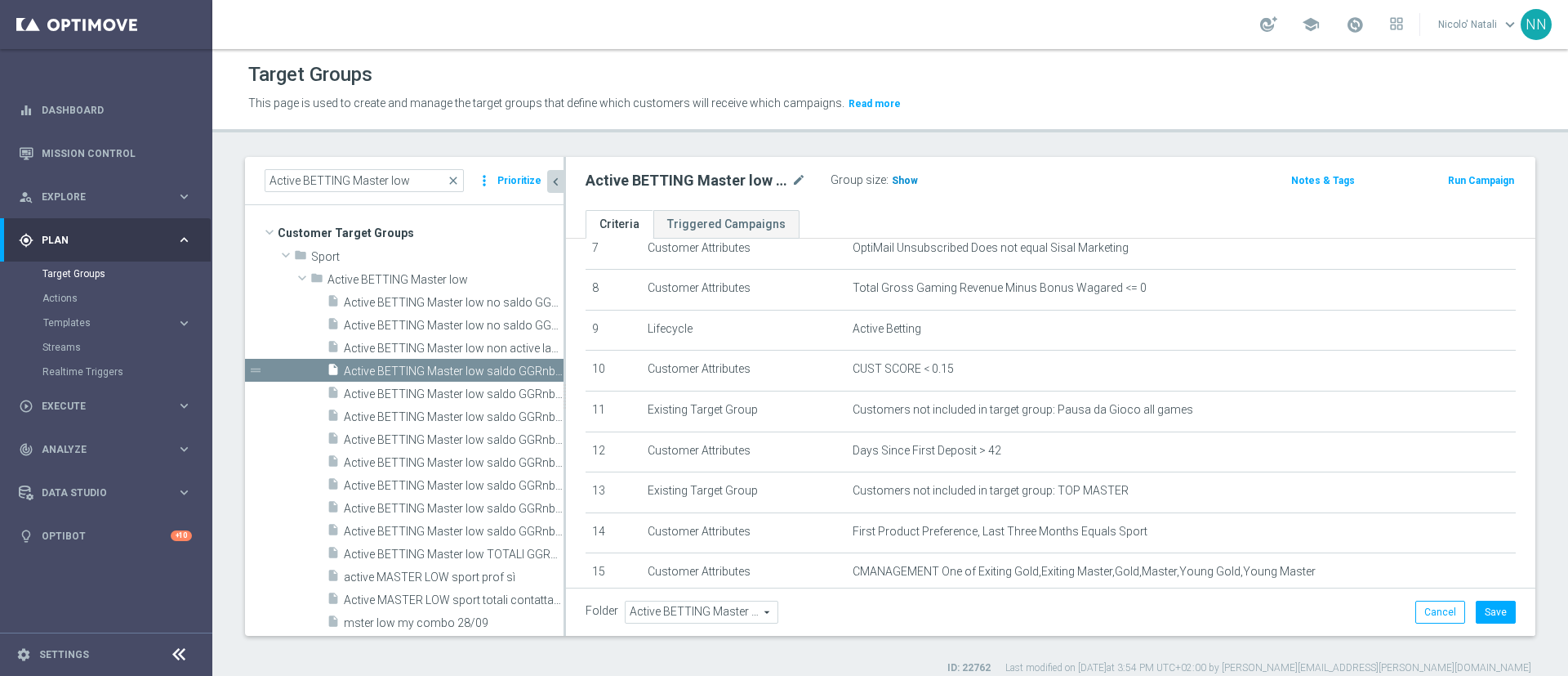
click at [895, 175] on span "Show" at bounding box center [904, 180] width 26 height 11
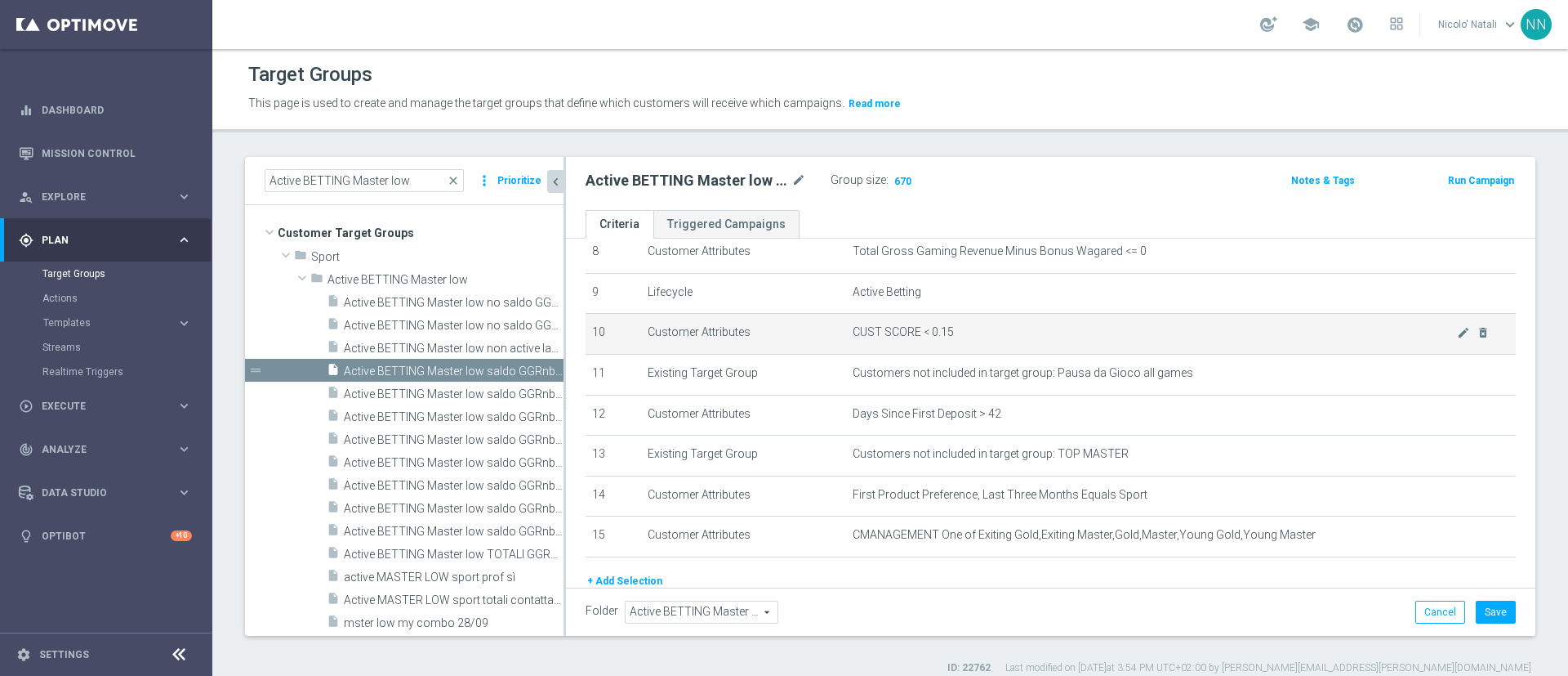
scroll to position [356, 0]
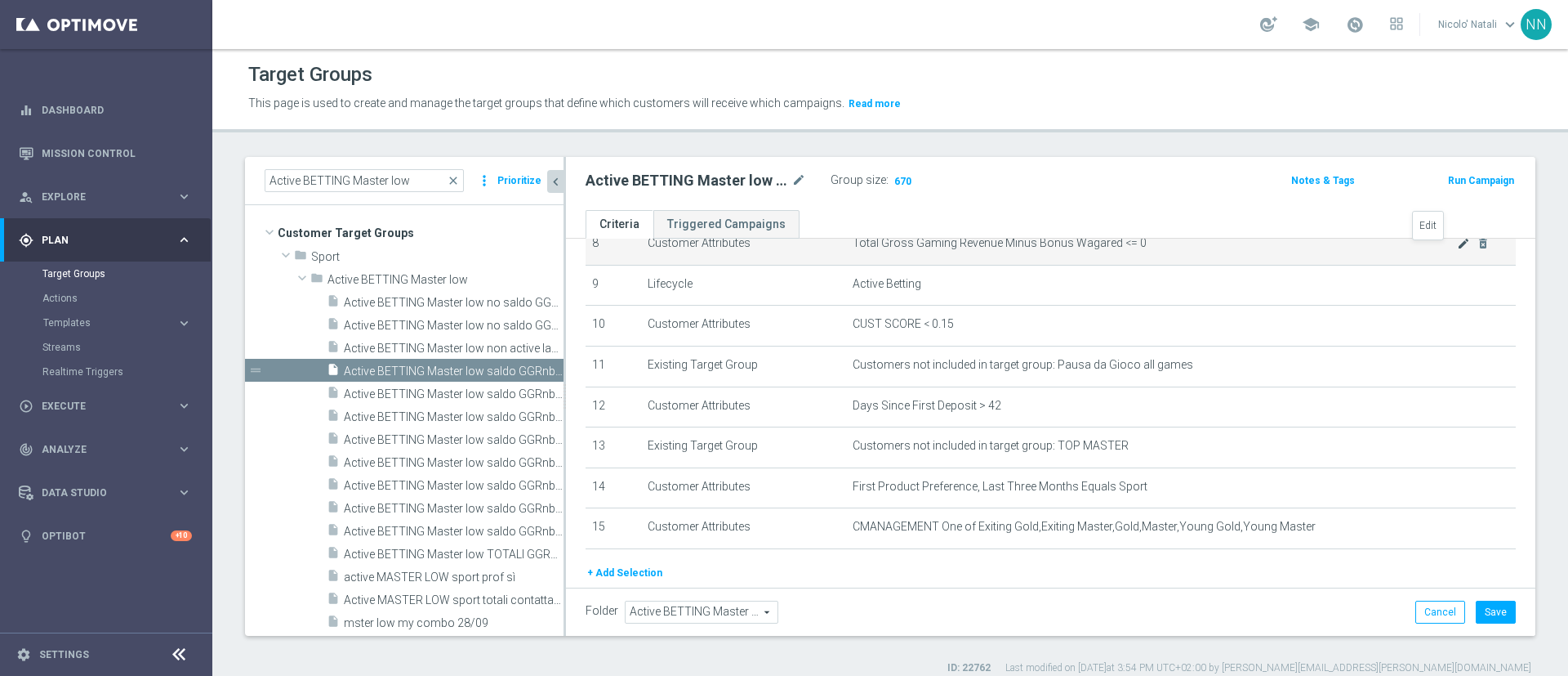
click at [1457, 245] on icon "mode_edit" at bounding box center [1464, 244] width 13 height 13
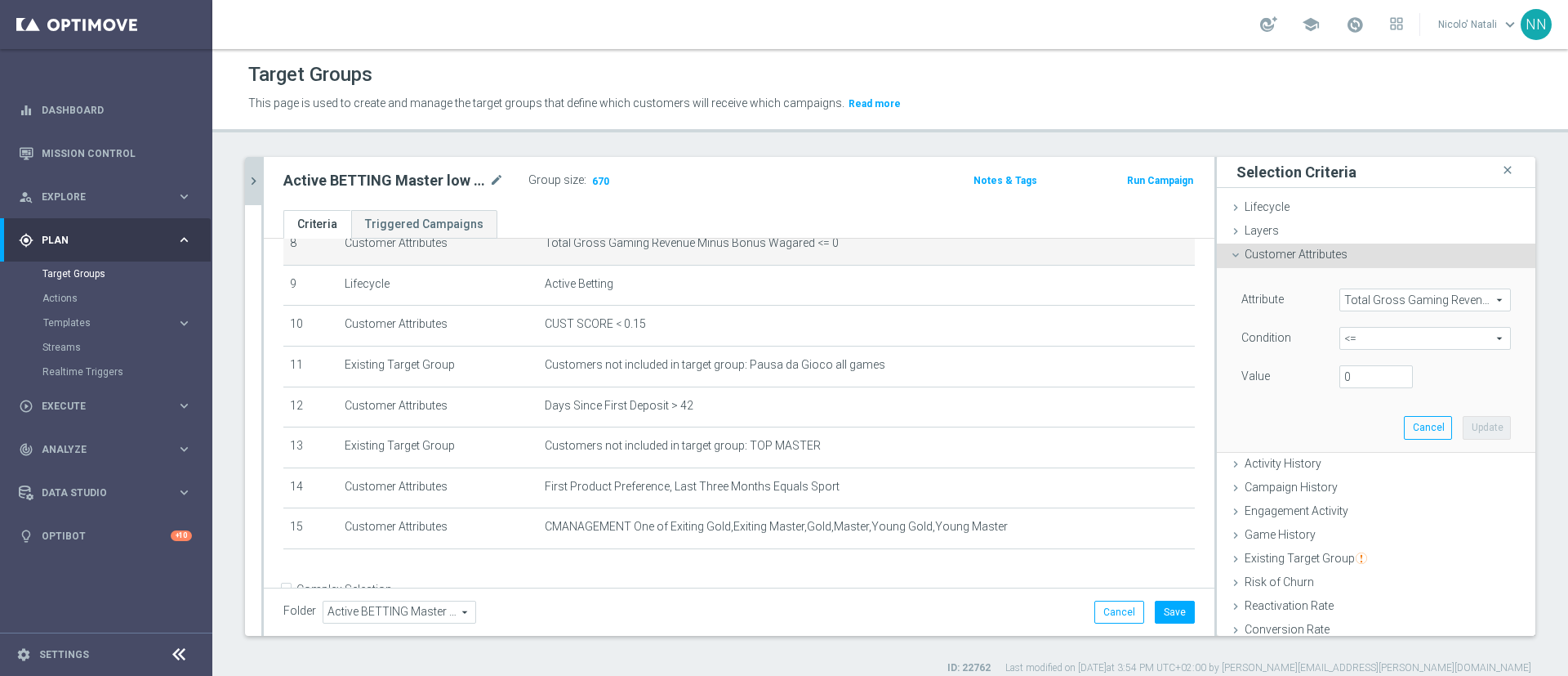
click at [1273, 250] on span "Customer Attributes" at bounding box center [1296, 254] width 102 height 13
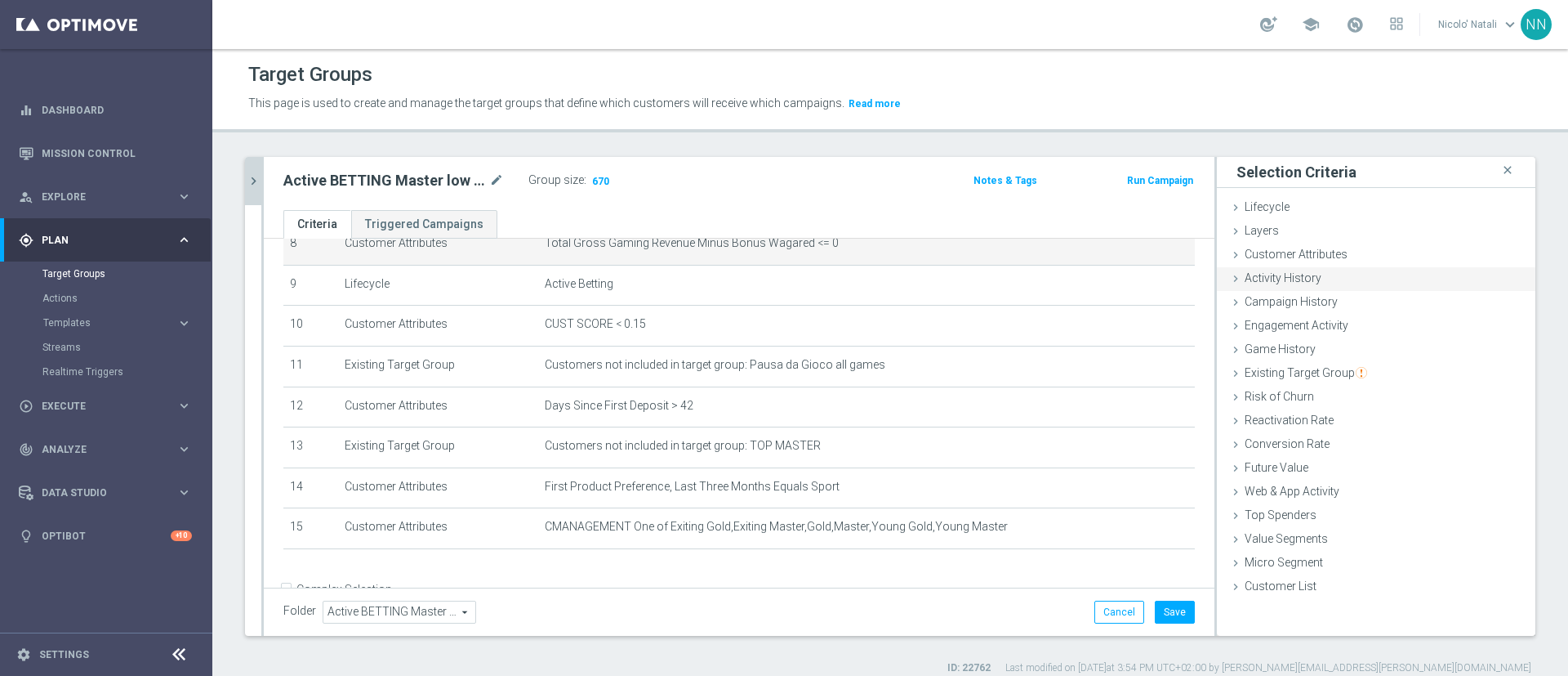
click at [1268, 277] on span "Activity History" at bounding box center [1283, 278] width 77 height 13
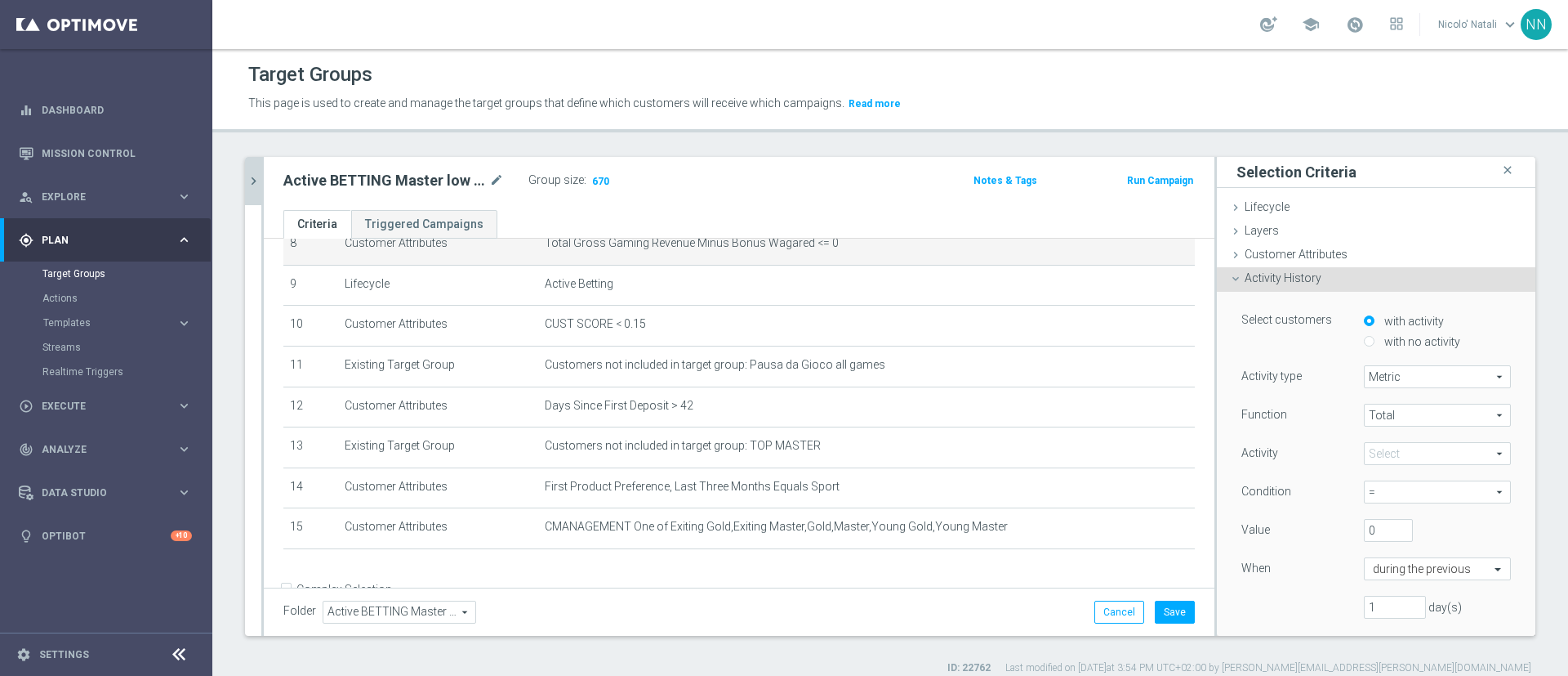
click at [1367, 453] on span at bounding box center [1438, 453] width 146 height 21
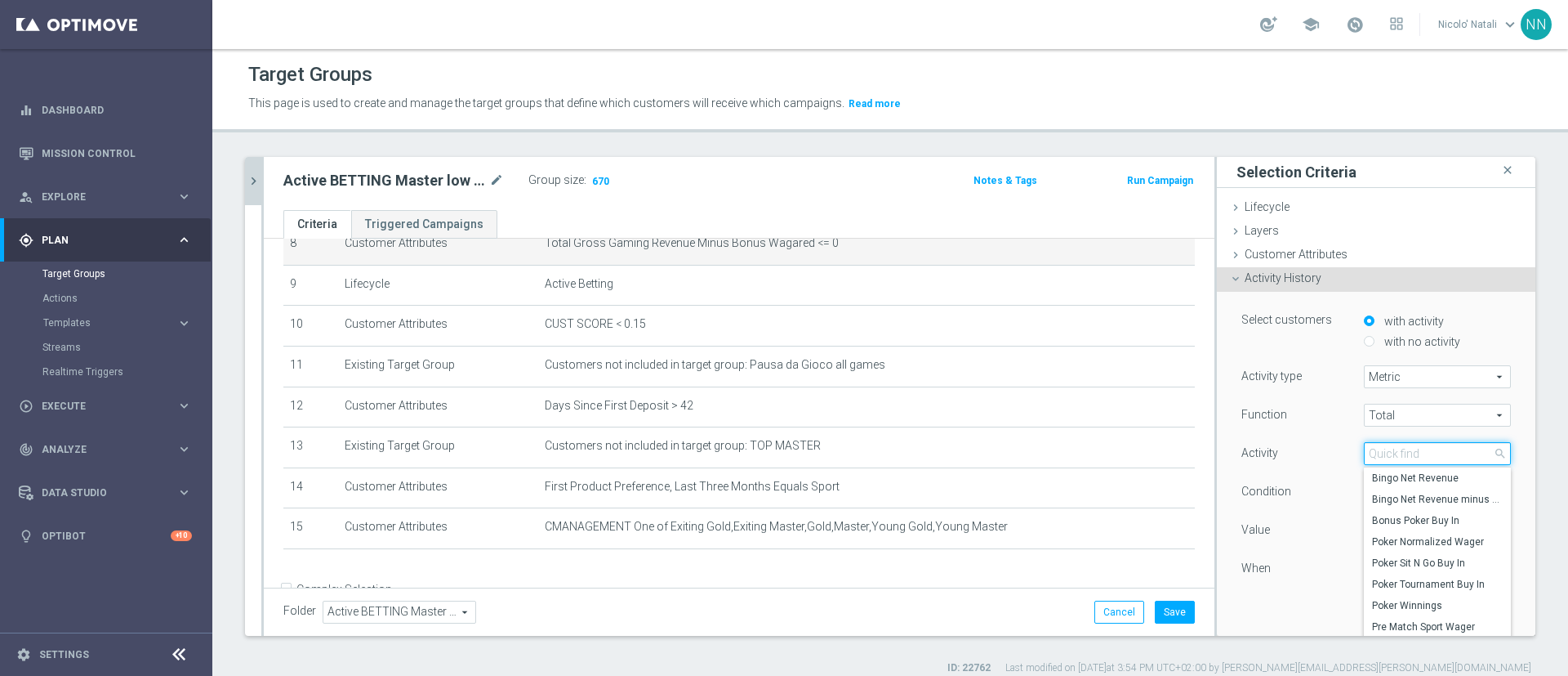
click at [1367, 453] on input "search" at bounding box center [1437, 453] width 147 height 23
type input "b"
type input "total gross"
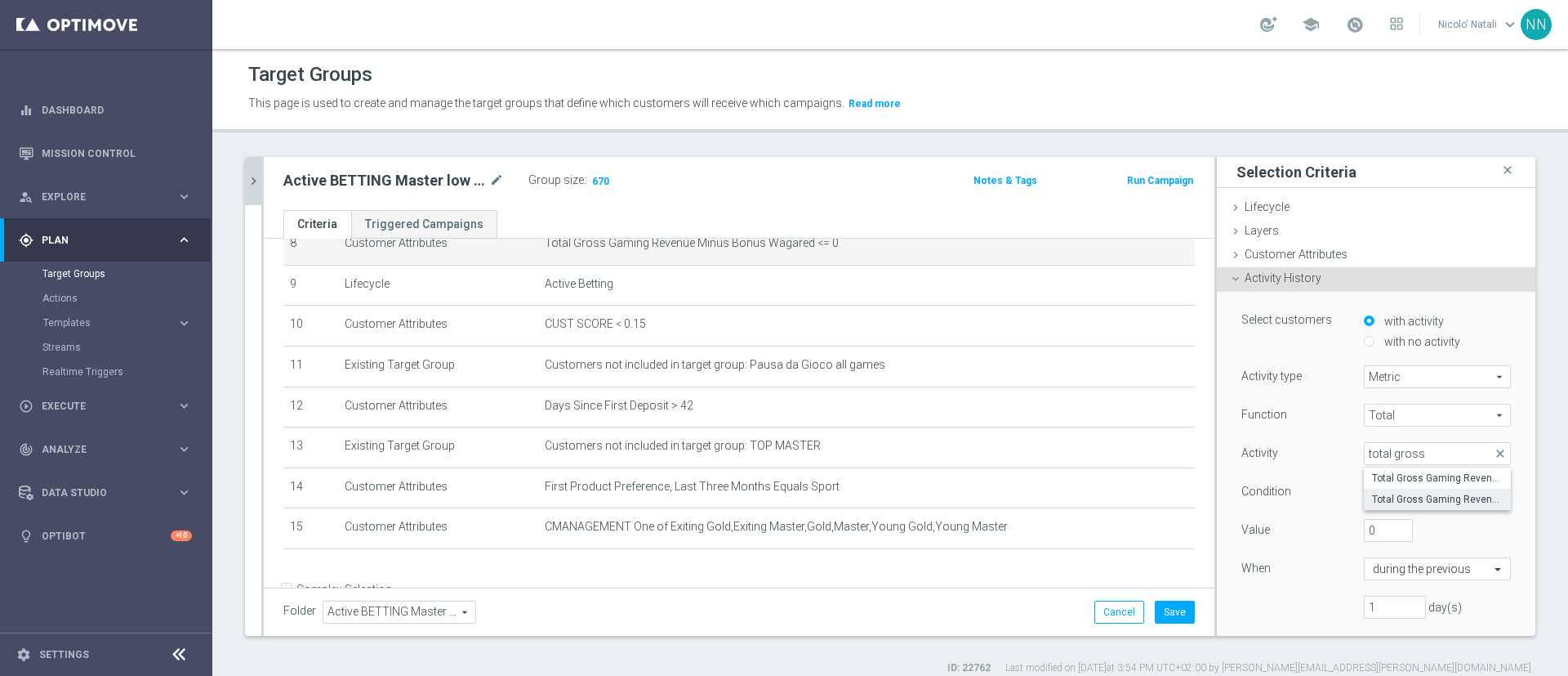
click at [1377, 497] on span "Total Gross Gaming Revenue minus Bonus Consumed" at bounding box center [1438, 500] width 131 height 13
type input "Total Gross Gaming Revenue minus Bonus Consumed"
click at [1369, 492] on span "=" at bounding box center [1438, 491] width 146 height 21
click at [1372, 617] on span "<=" at bounding box center [1438, 622] width 131 height 13
type input "<="
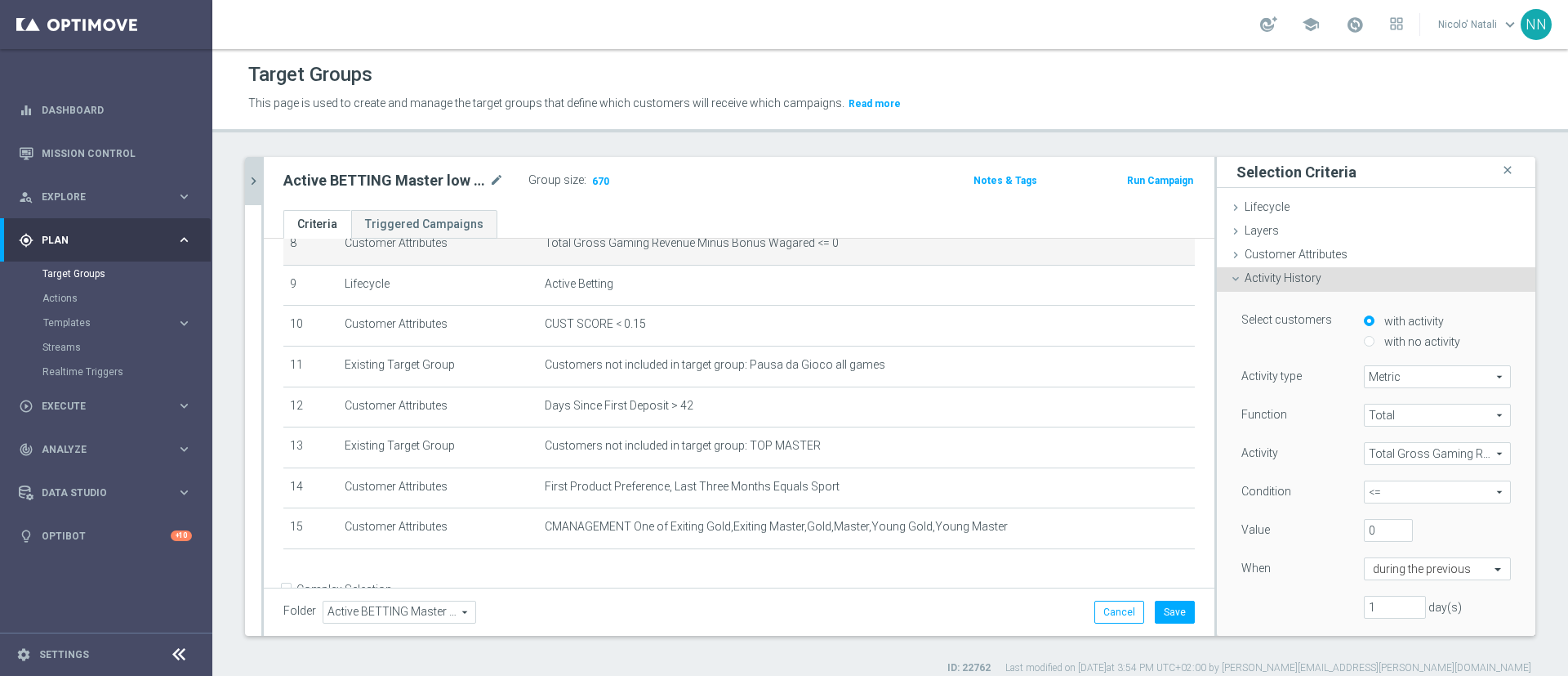
scroll to position [49, 0]
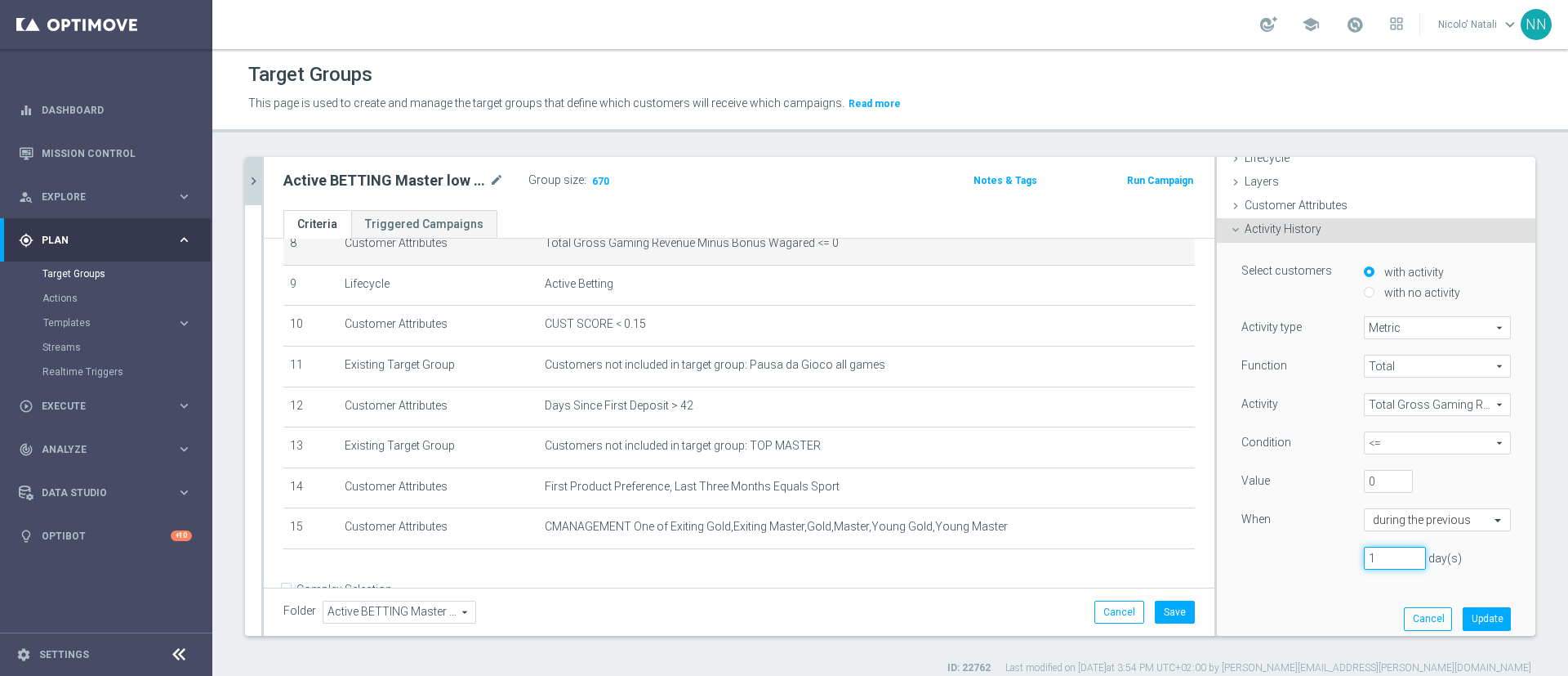
click at [1366, 549] on input "1" at bounding box center [1394, 558] width 62 height 23
type input "90"
click at [1463, 610] on button "Update" at bounding box center [1487, 618] width 48 height 23
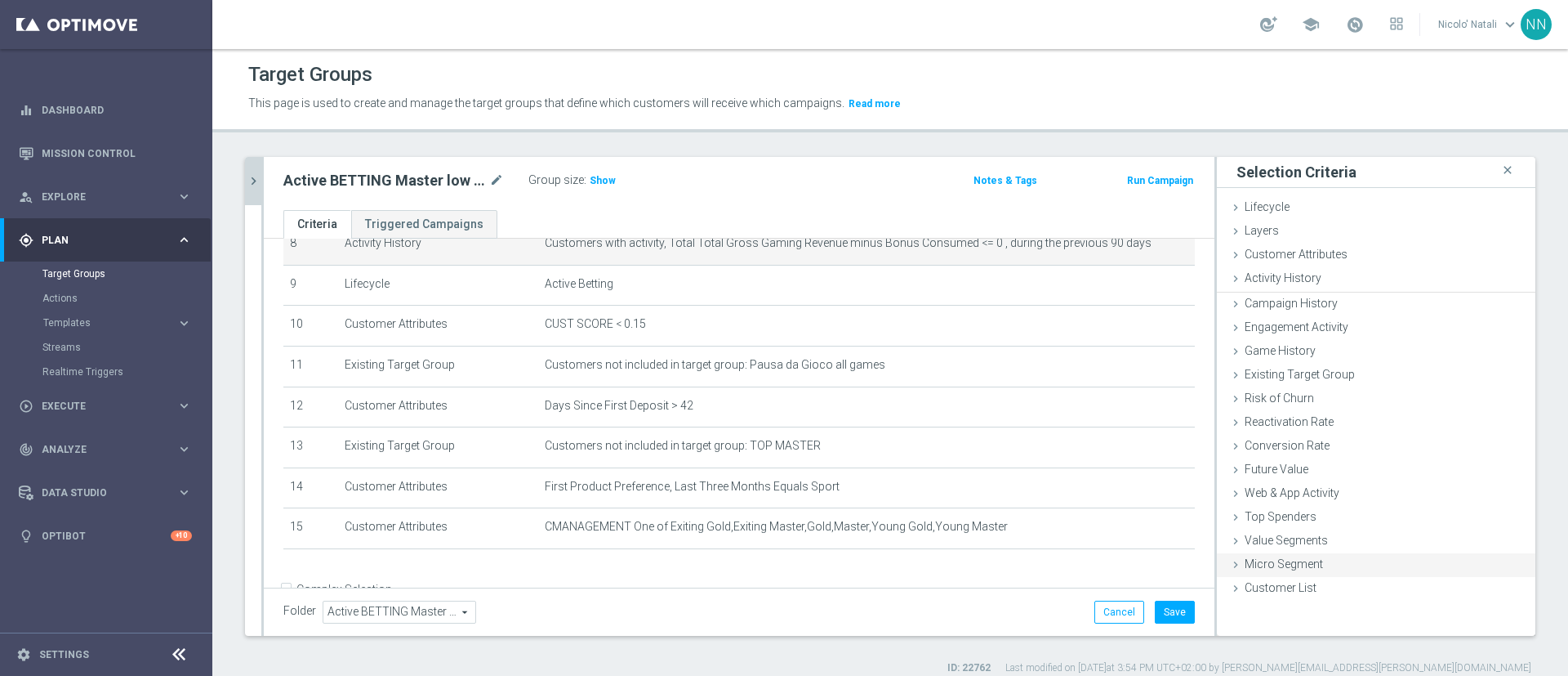
scroll to position [0, 0]
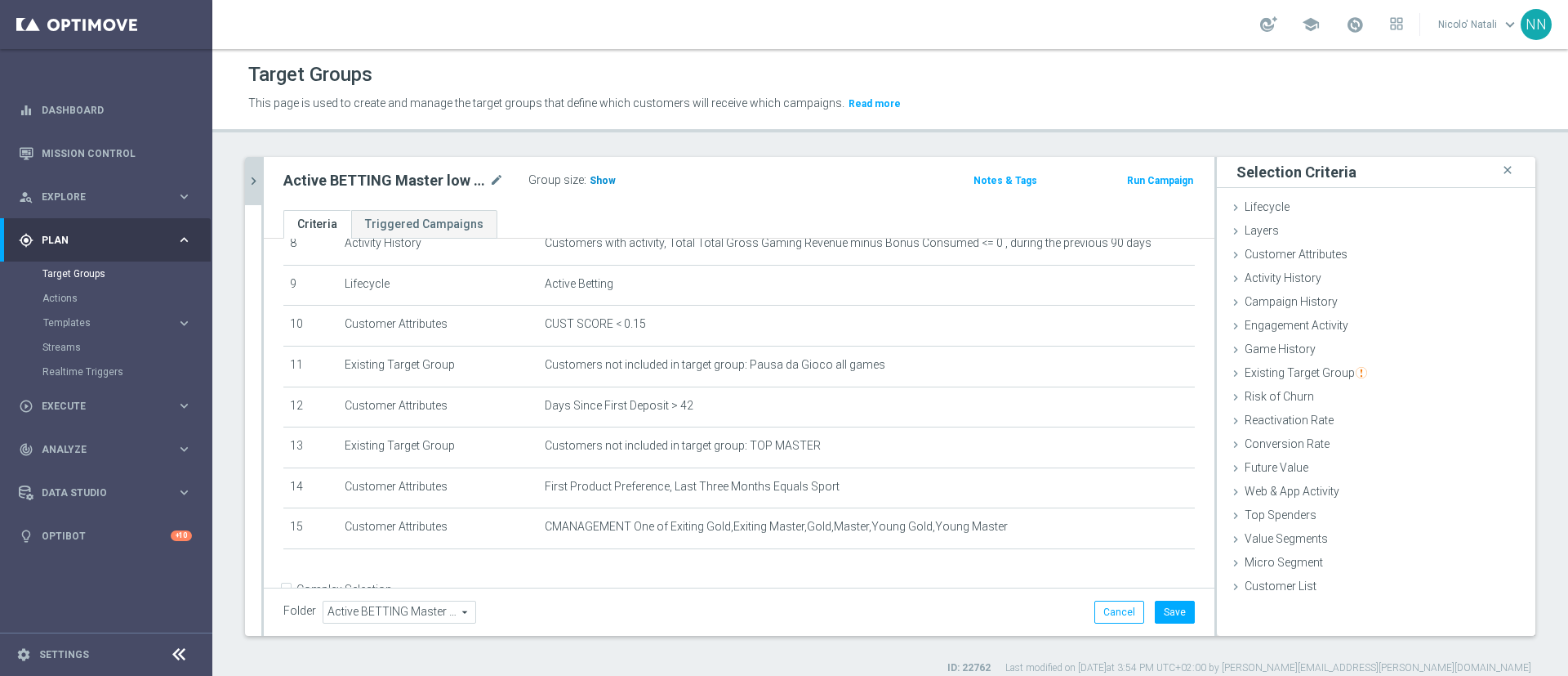
click at [602, 175] on span "Show" at bounding box center [603, 180] width 26 height 11
click at [497, 176] on icon "mode_edit" at bounding box center [497, 180] width 15 height 19
click at [443, 181] on input "Active BETTING Master low saldo GGRnb<=0" at bounding box center [393, 182] width 221 height 23
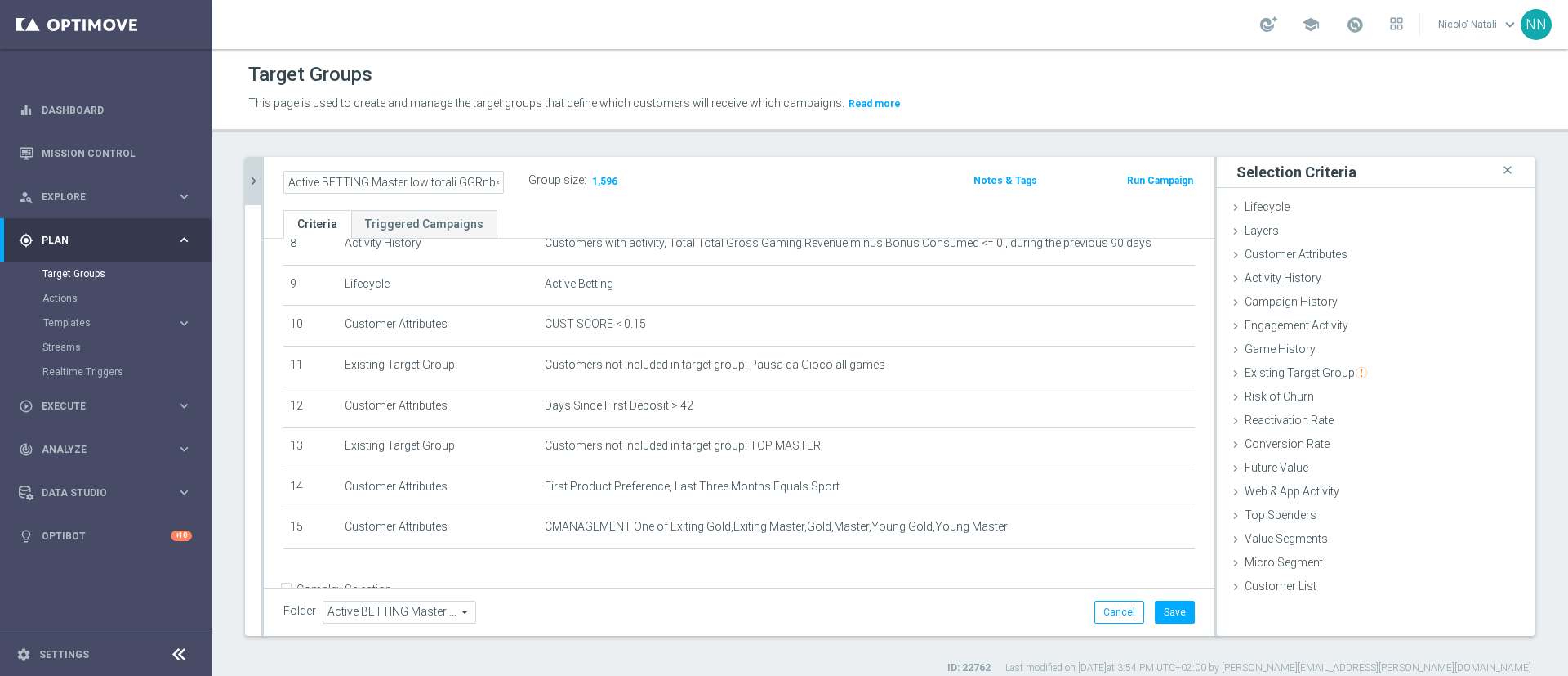
type input "Active BETTING Master low totali GGRnb<=0"
